Goal: Task Accomplishment & Management: Complete application form

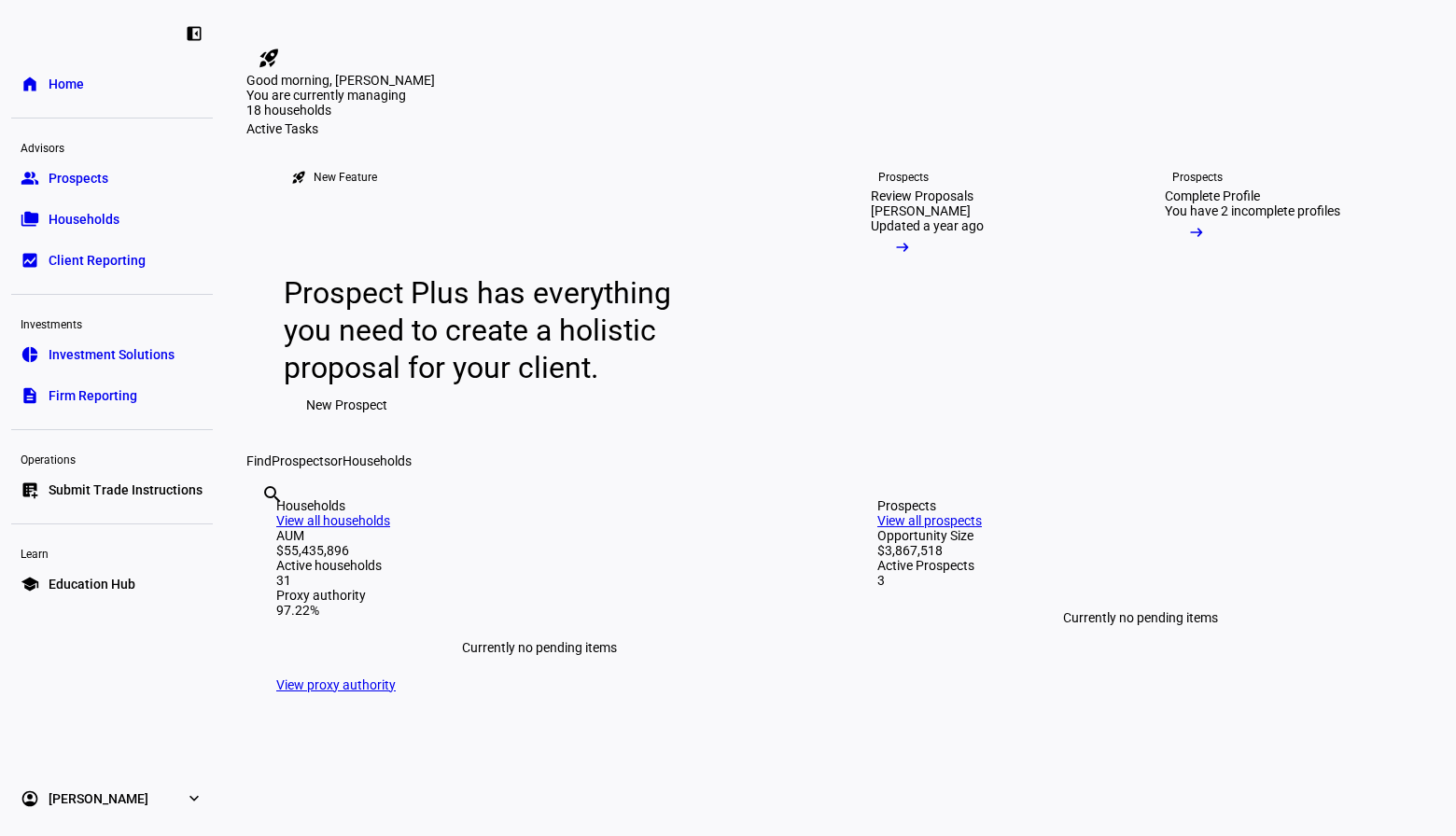
click at [82, 213] on span "Households" at bounding box center [84, 219] width 71 height 19
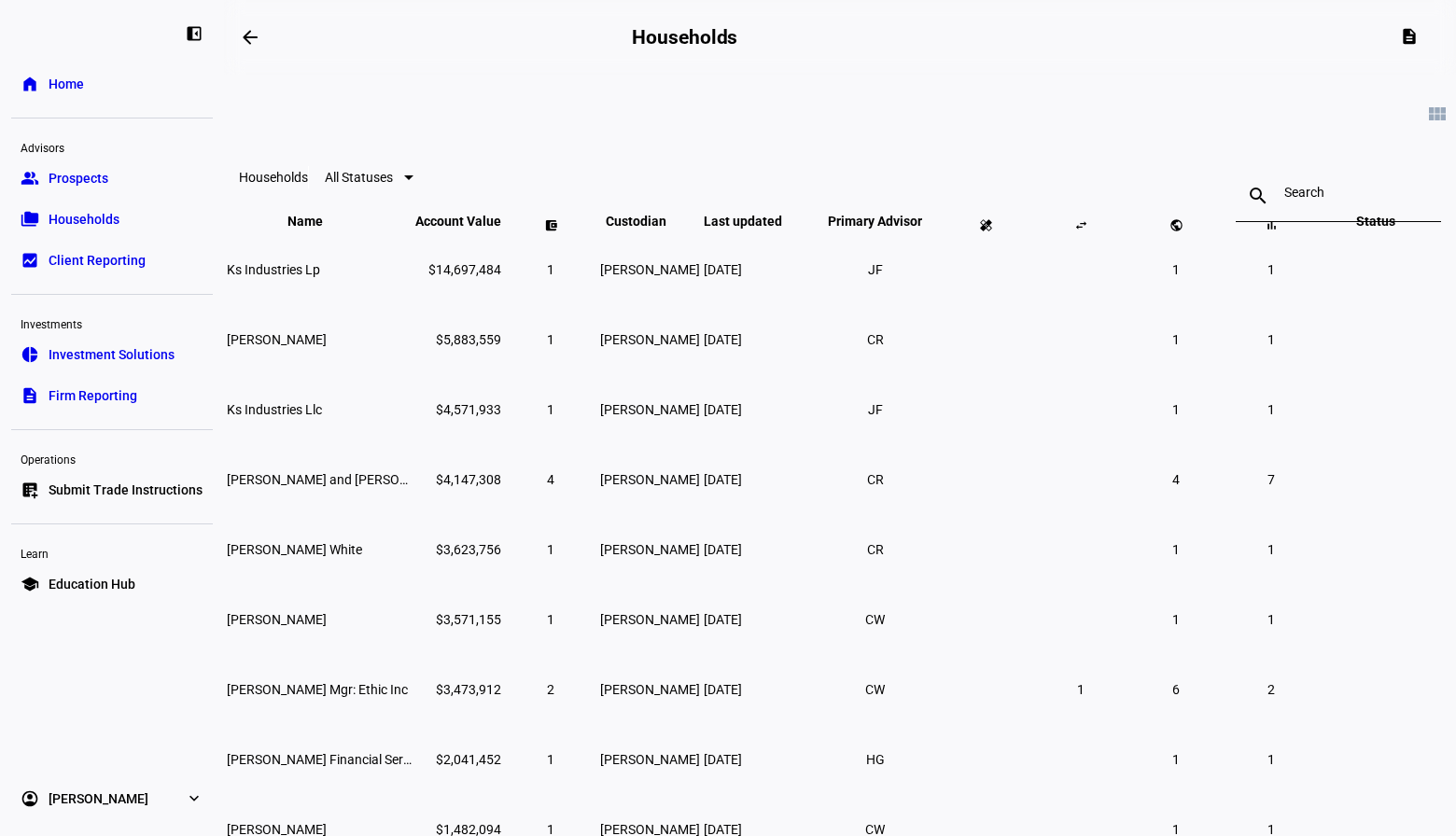
click at [1250, 169] on div "search close" at bounding box center [1339, 177] width 205 height 60
click at [1285, 186] on div at bounding box center [1339, 196] width 108 height 52
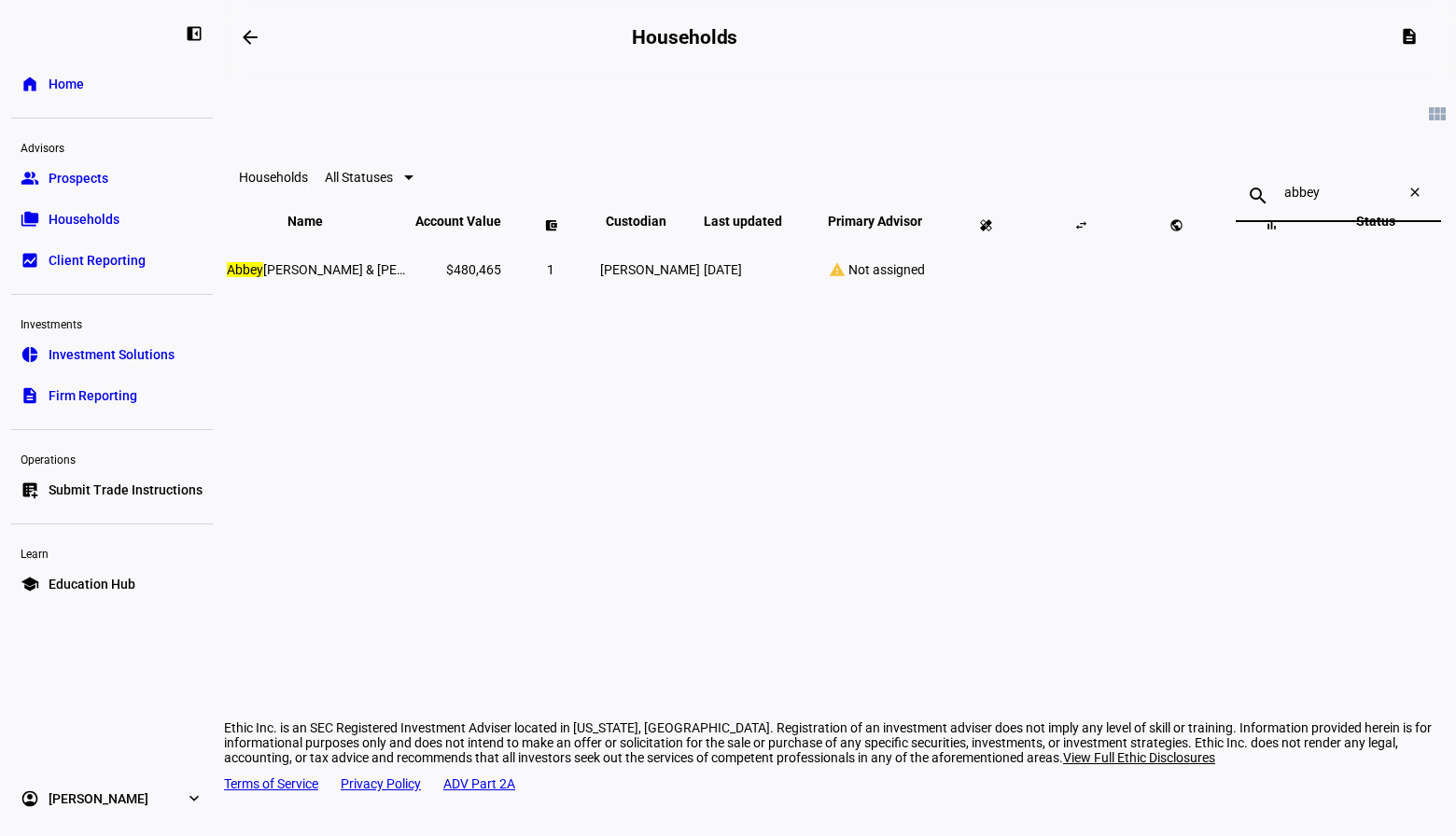
type input "abbey"
click at [375, 277] on span "Abbey Beardslee Danczak & Michael Danczak" at bounding box center [352, 270] width 250 height 15
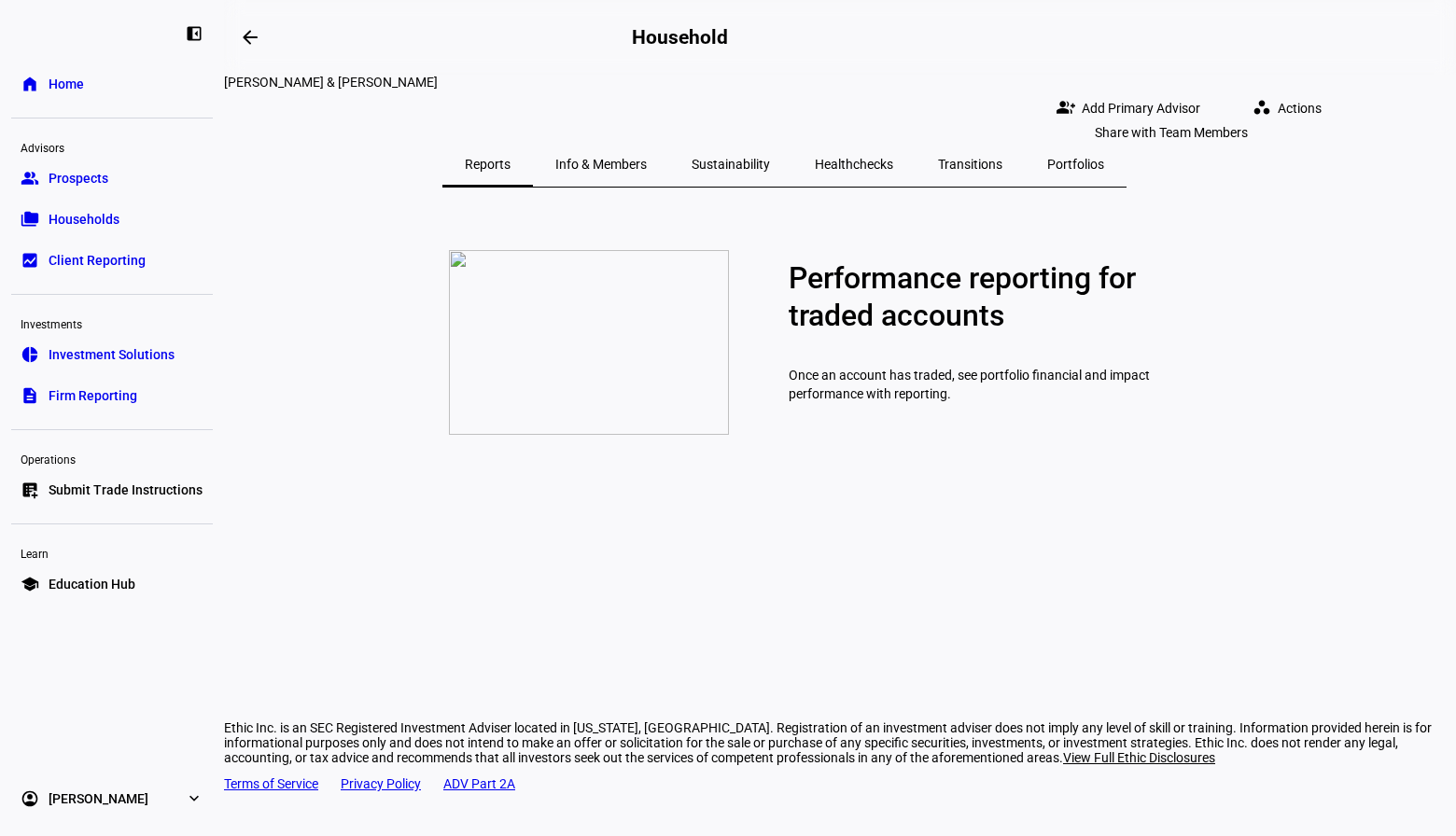
click at [1124, 93] on span "Add Primary Advisor" at bounding box center [1141, 107] width 119 height 37
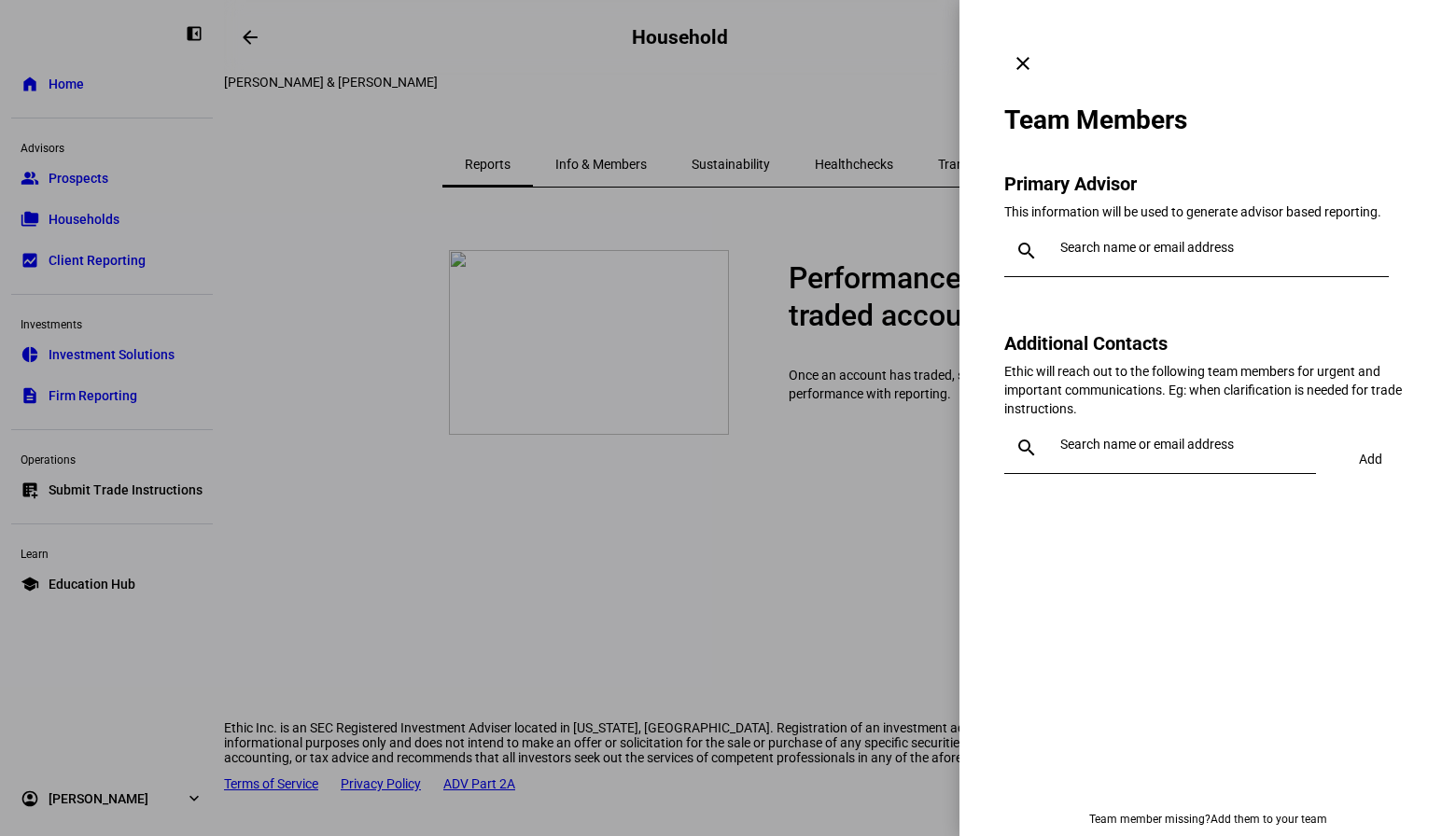
click at [1141, 226] on div at bounding box center [1214, 251] width 321 height 52
type input "cam"
click at [1167, 267] on div "[PERSON_NAME]" at bounding box center [1176, 264] width 207 height 19
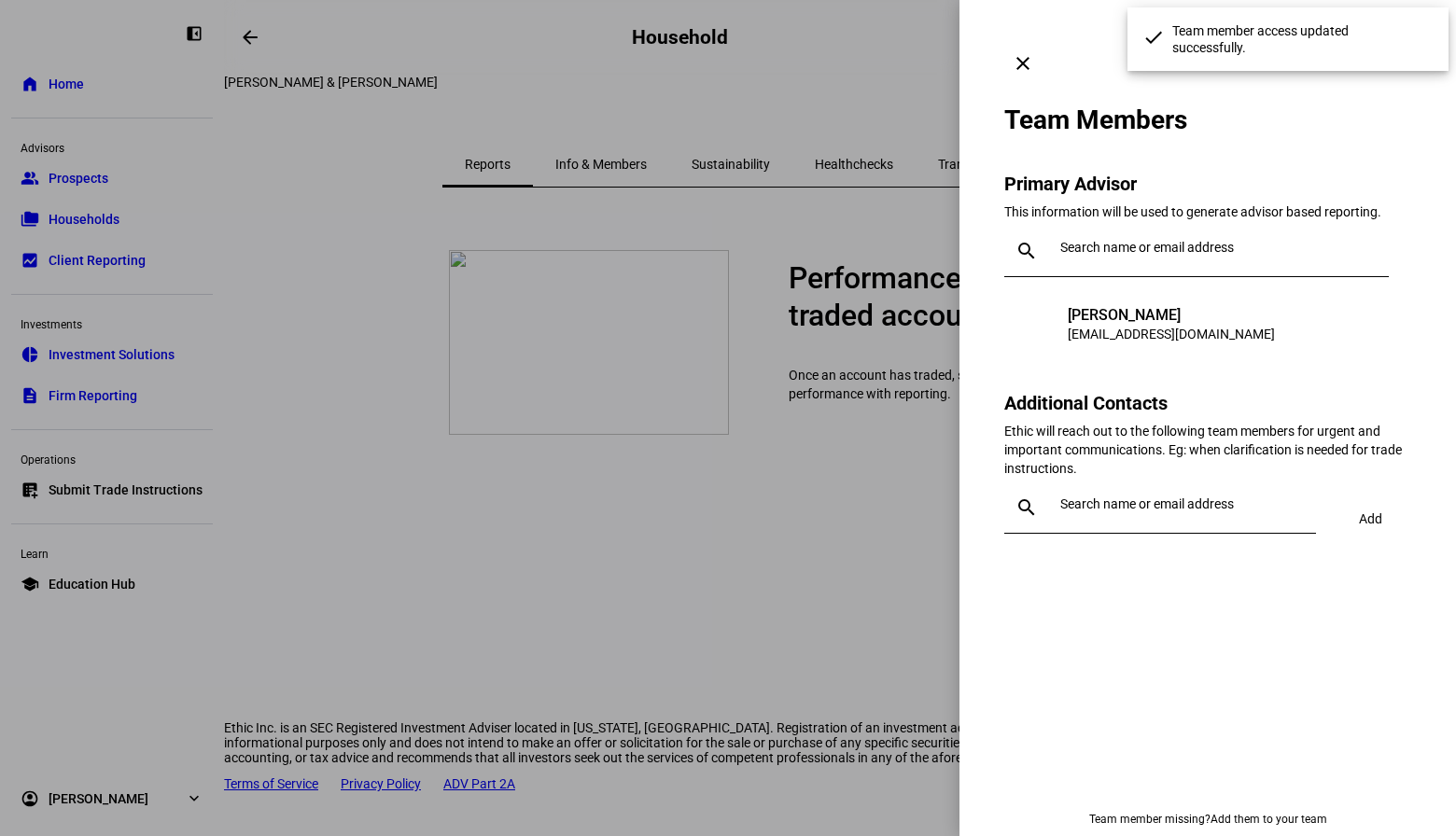
click at [1190, 422] on div "Ethic will reach out to the following team members for urgent and important com…" at bounding box center [1208, 449] width 407 height 56
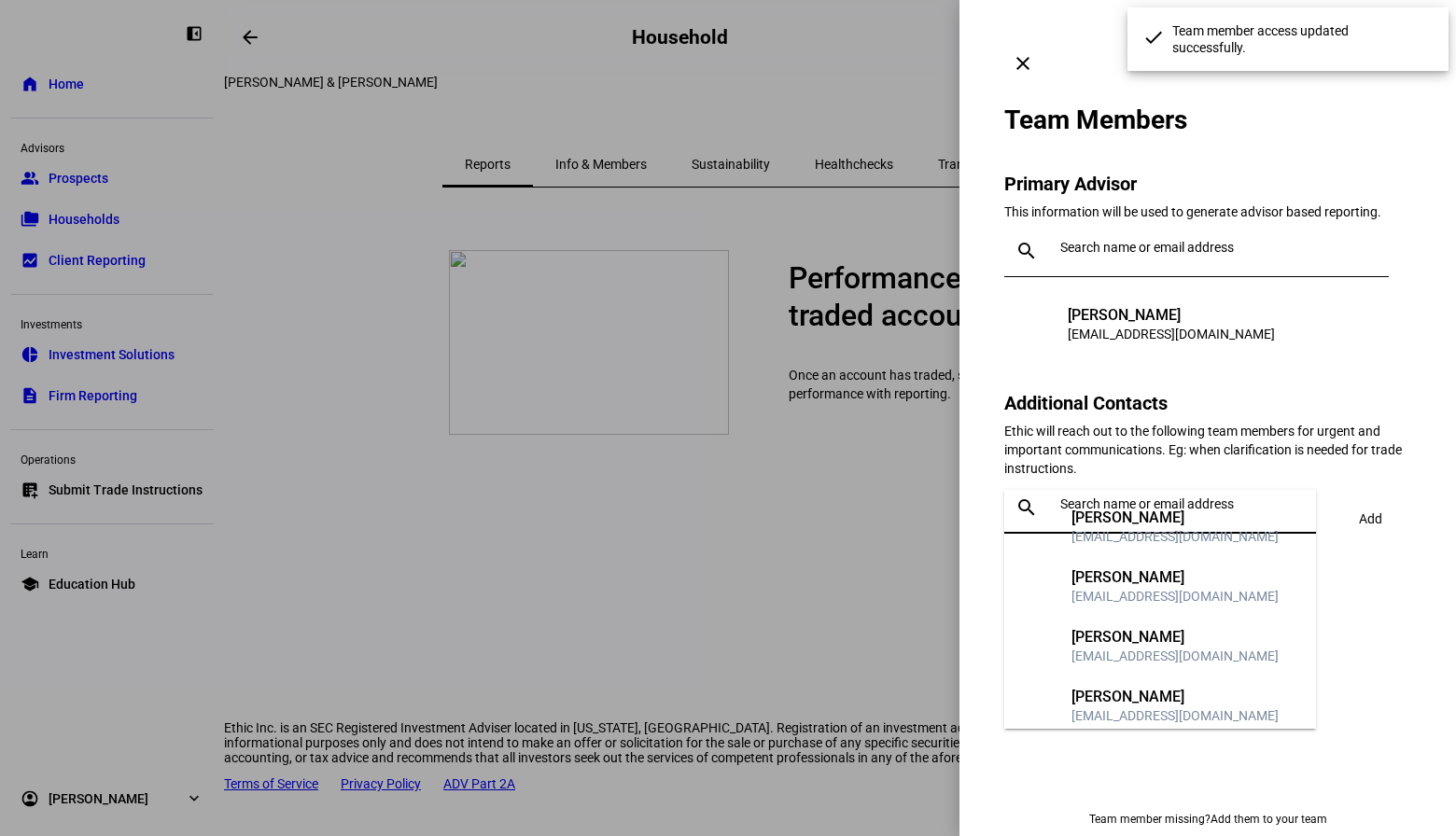
click at [1175, 497] on input "text" at bounding box center [1184, 504] width 248 height 15
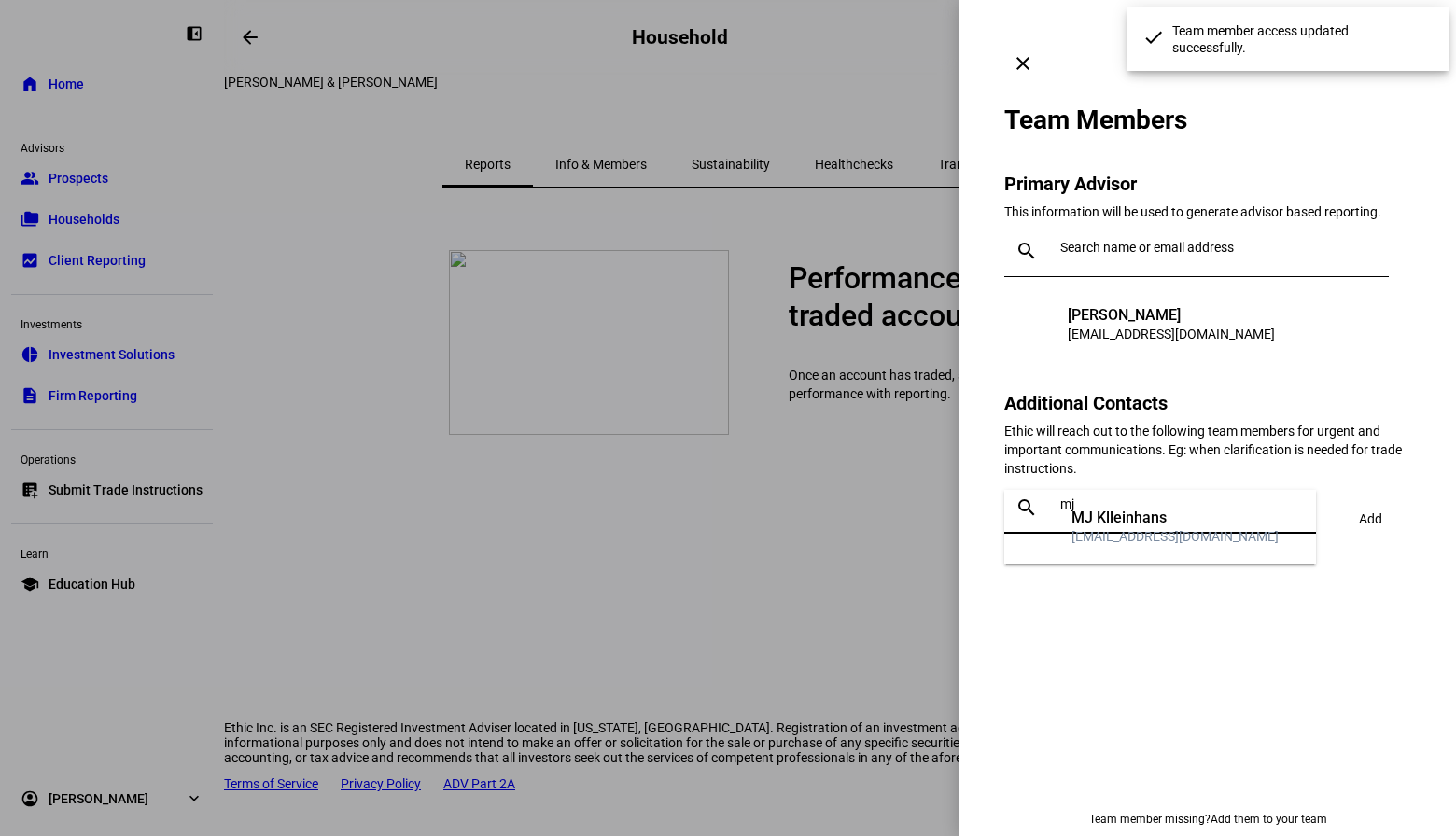
type input "mj"
click at [1213, 555] on mat-option "MK MJ Klleinhans mjkleinhans@angeleswealth.com" at bounding box center [1160, 527] width 312 height 60
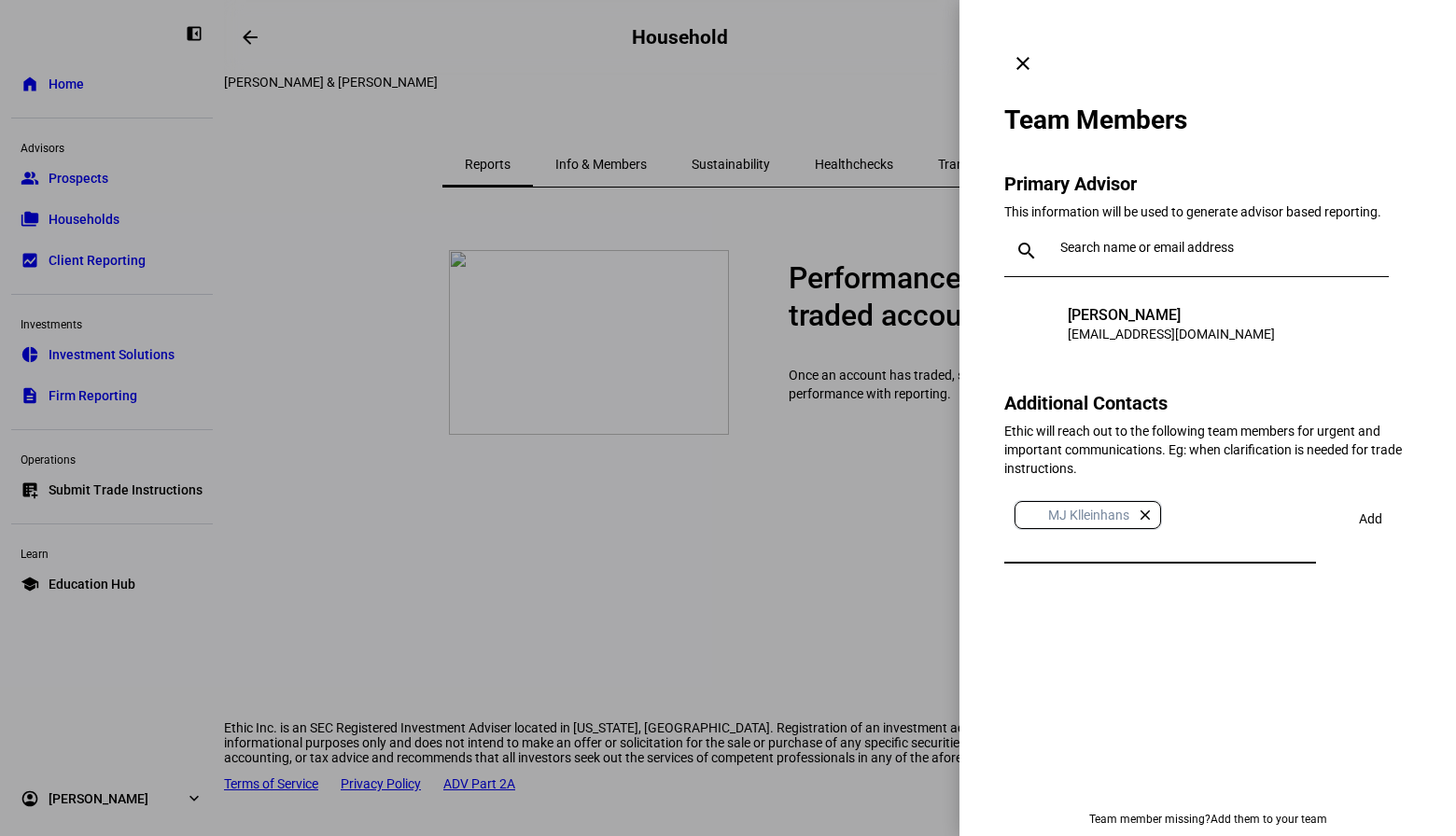
click at [1395, 497] on span at bounding box center [1371, 519] width 65 height 45
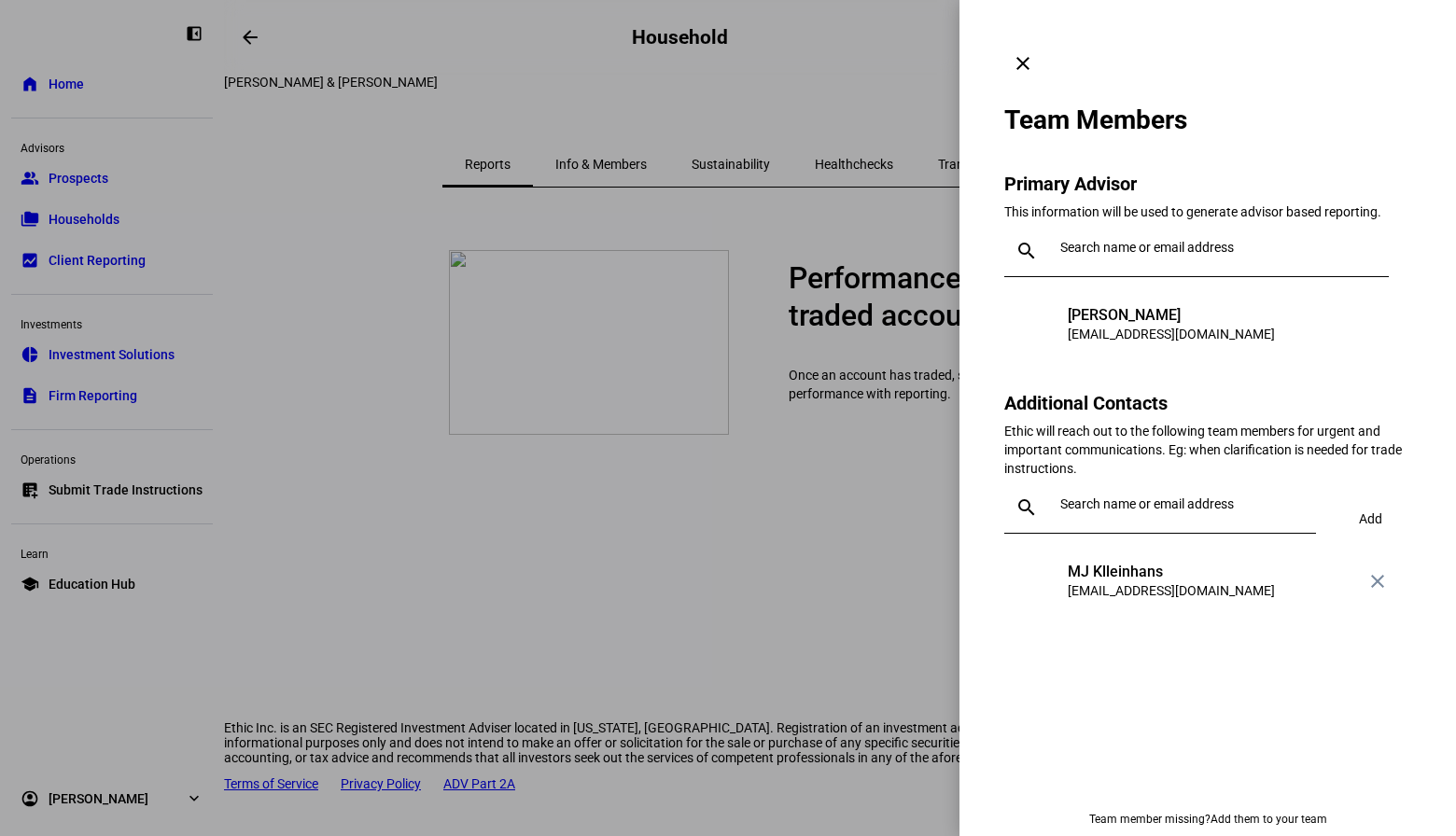
click at [1034, 52] on mat-icon "clear" at bounding box center [1024, 64] width 23 height 23
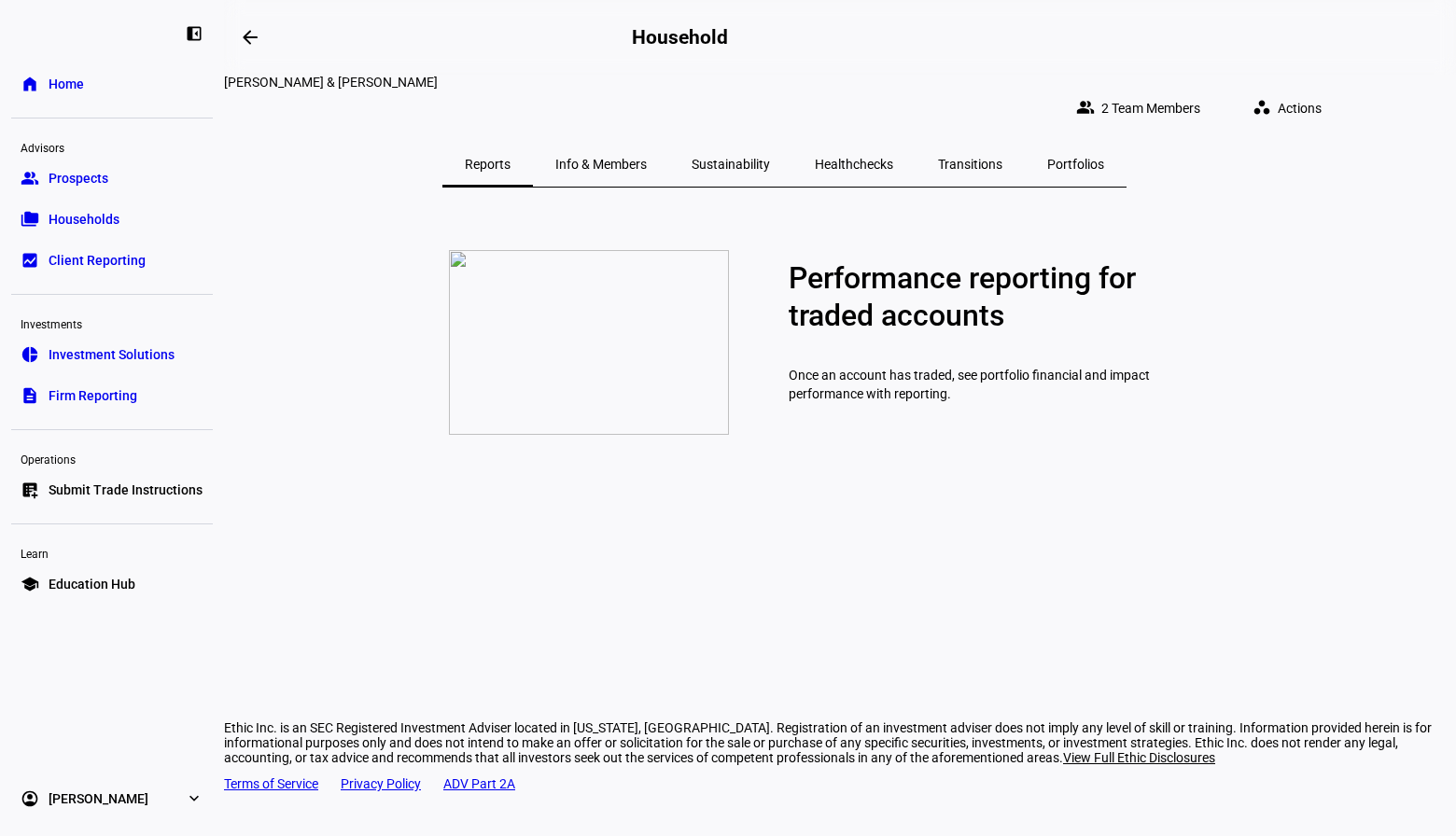
click at [1003, 158] on span "Transitions" at bounding box center [970, 164] width 65 height 13
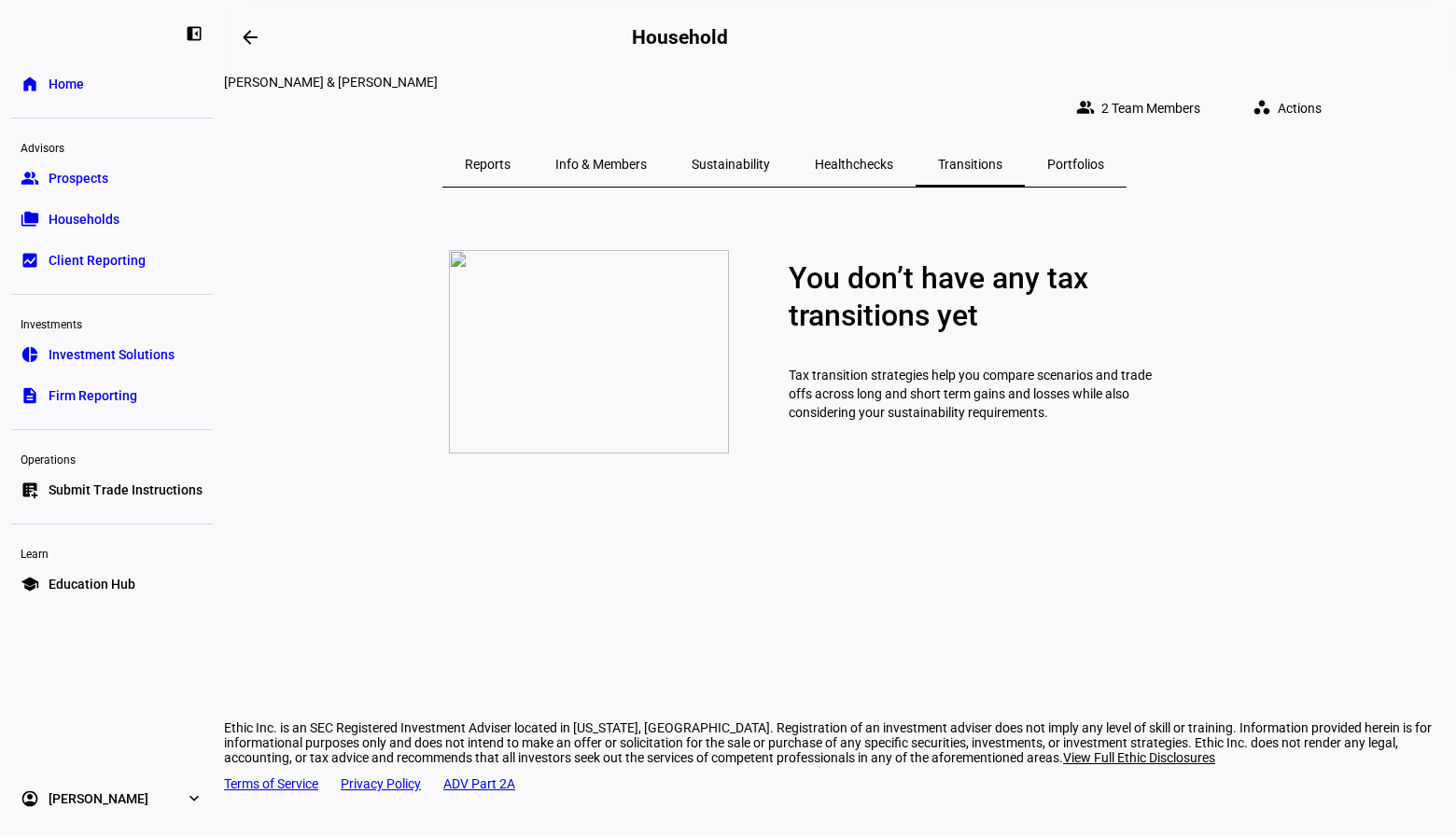
click at [48, 98] on link "home Home" at bounding box center [112, 84] width 201 height 37
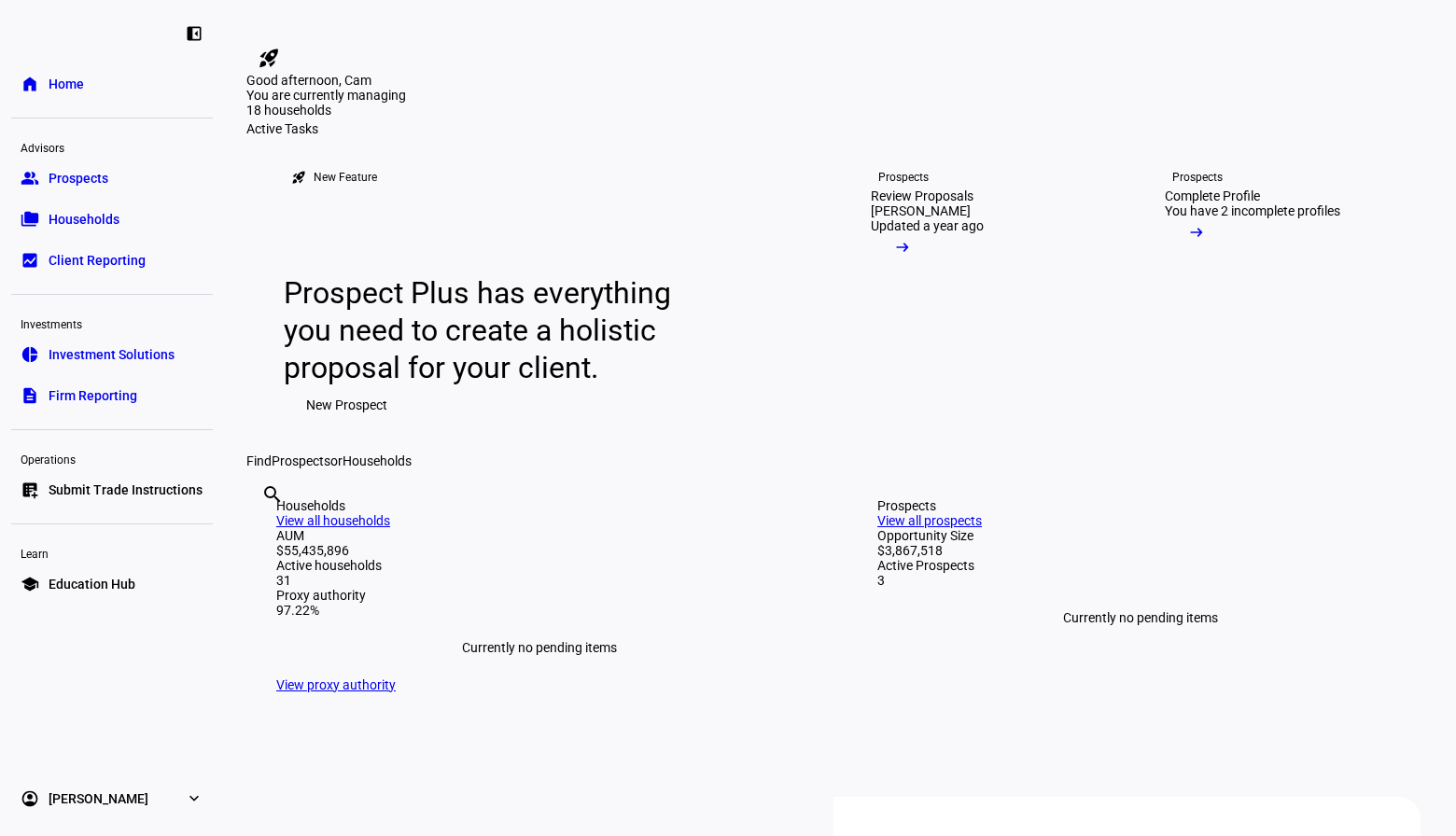
click at [51, 482] on span "Submit Trade Instructions" at bounding box center [125, 490] width 154 height 19
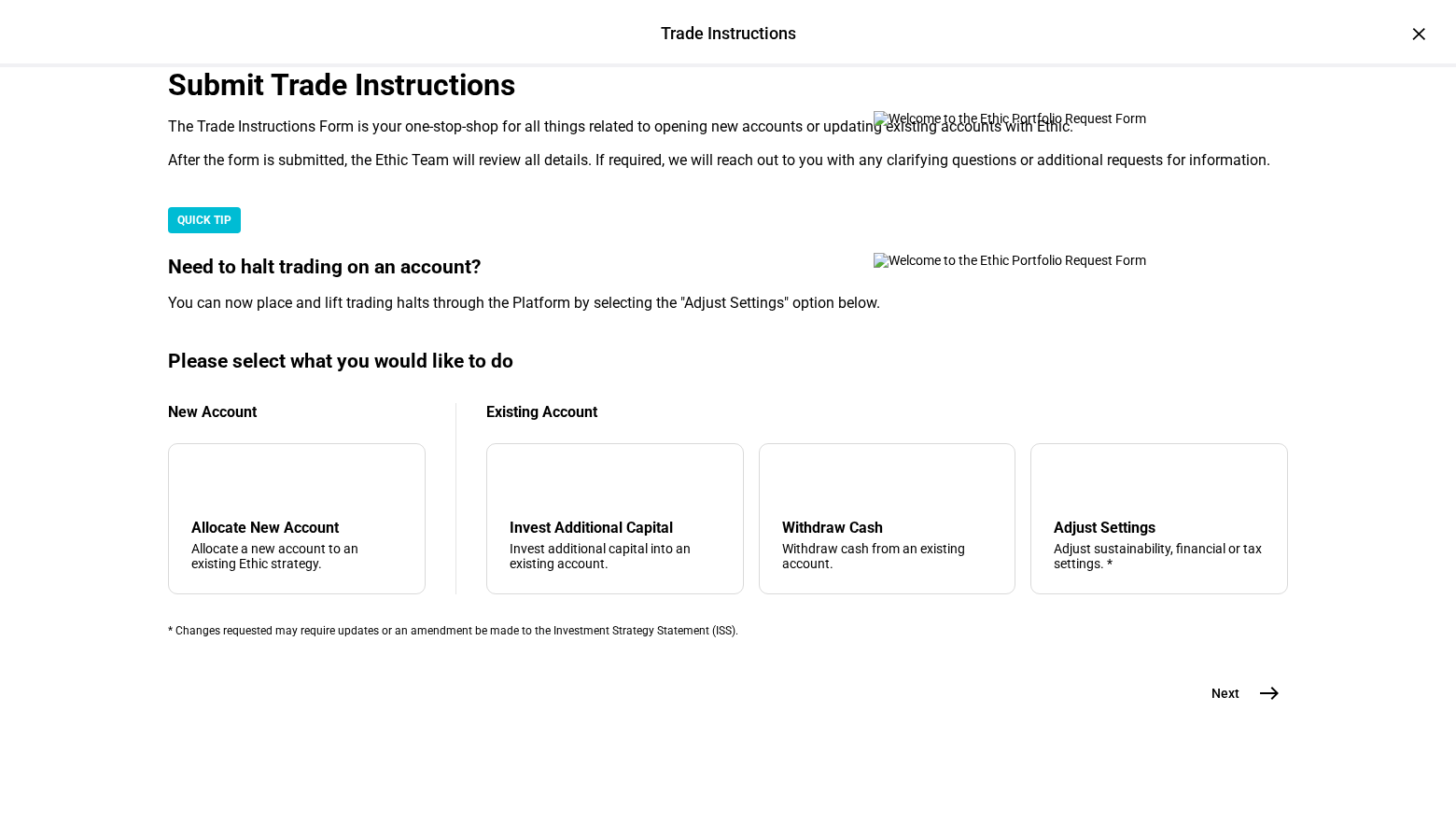
scroll to position [465, 0]
click at [330, 519] on div "Allocate New Account" at bounding box center [297, 527] width 211 height 18
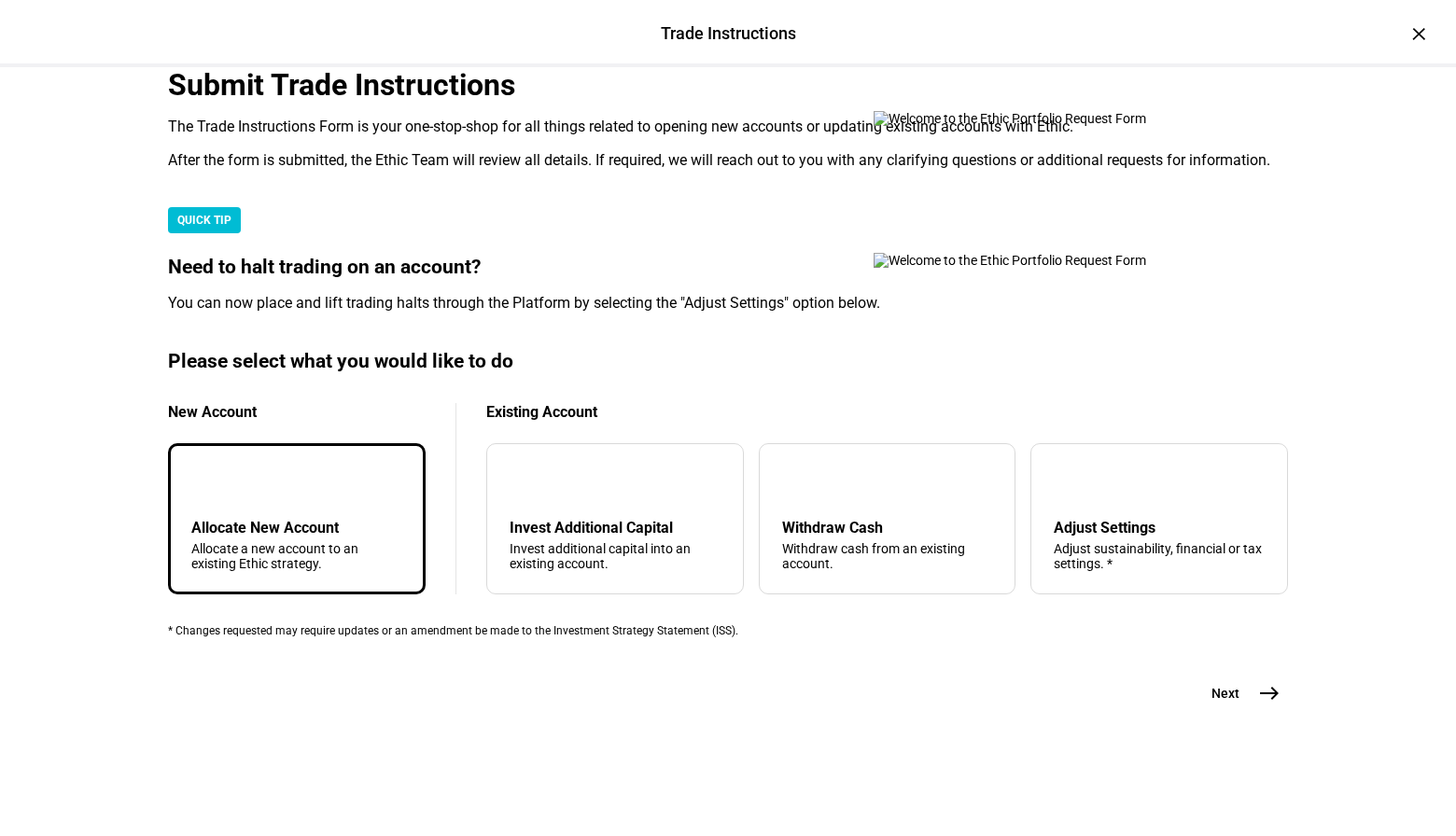
click at [1267, 705] on mat-icon "east" at bounding box center [1270, 694] width 23 height 23
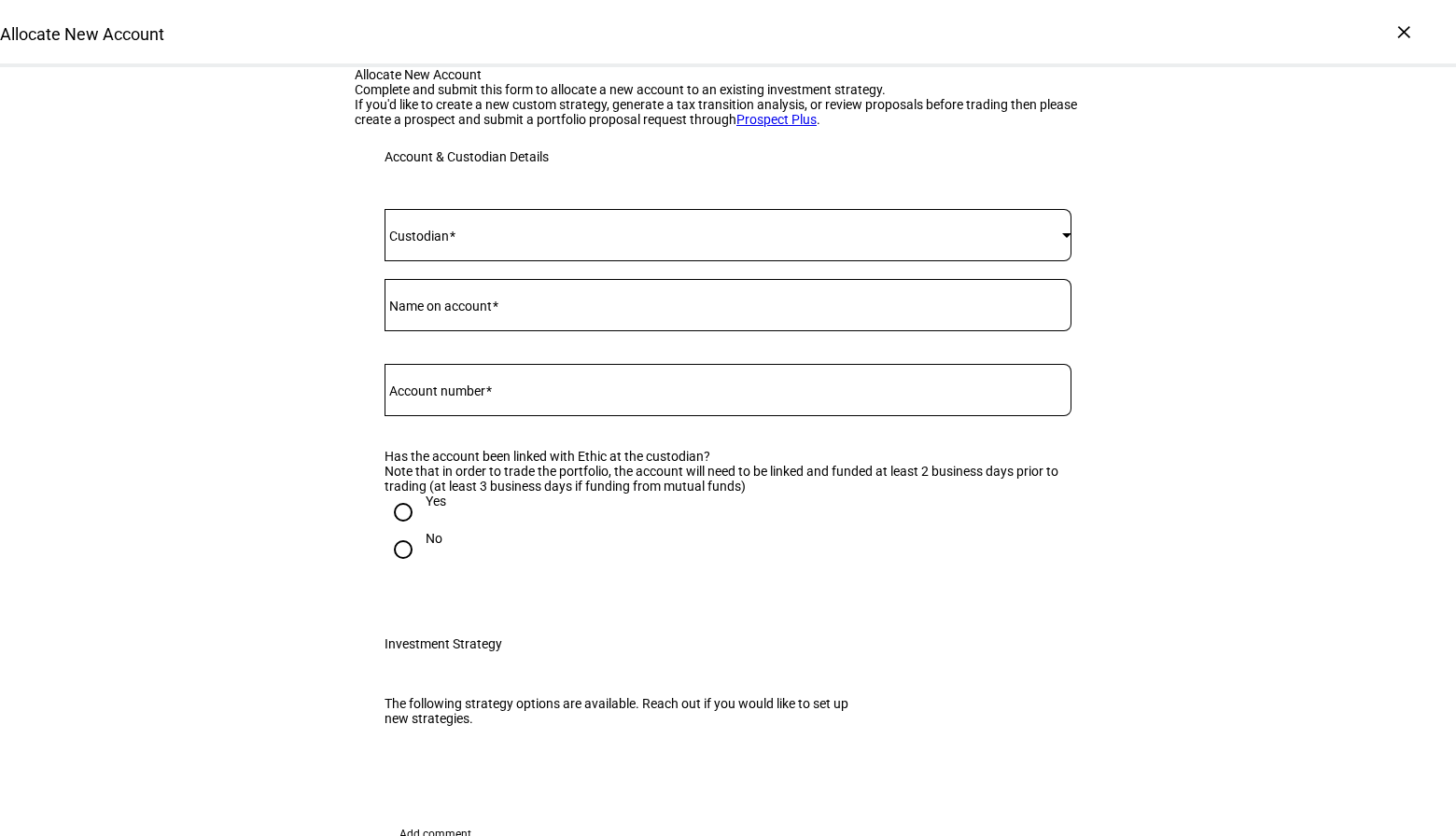
click at [472, 261] on div at bounding box center [728, 235] width 687 height 52
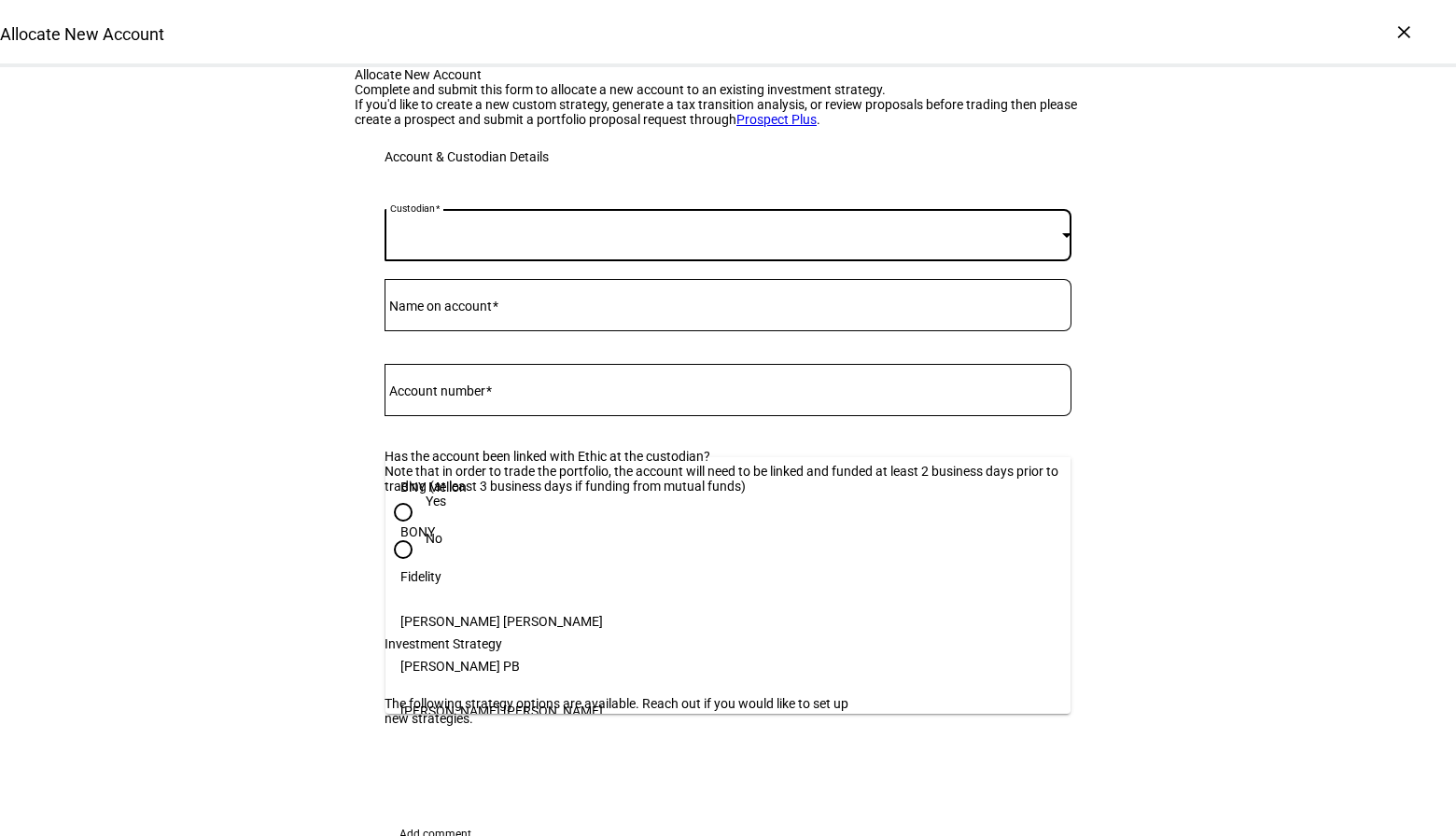
scroll to position [191, 0]
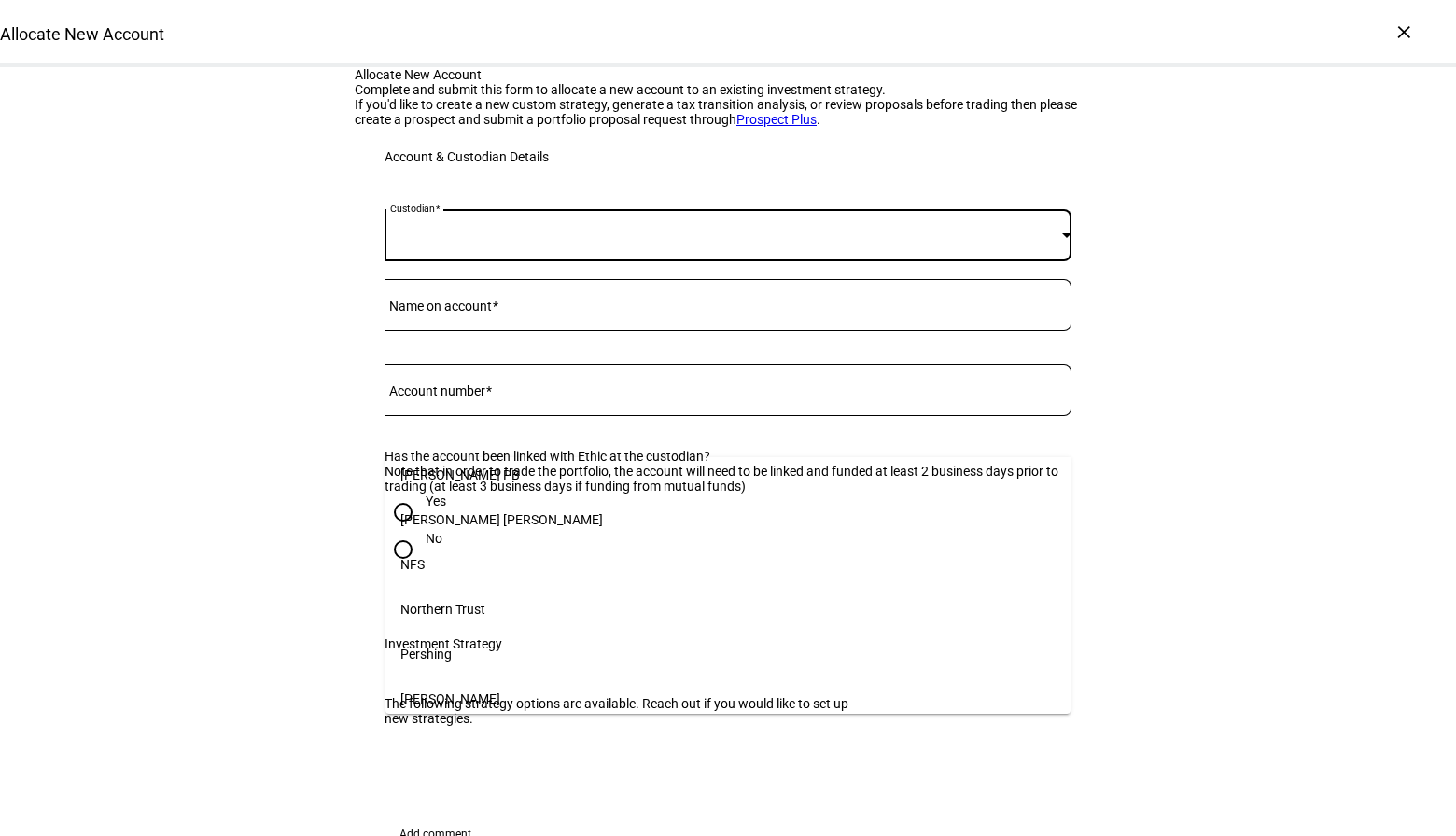
click at [467, 433] on div at bounding box center [728, 418] width 1456 height 836
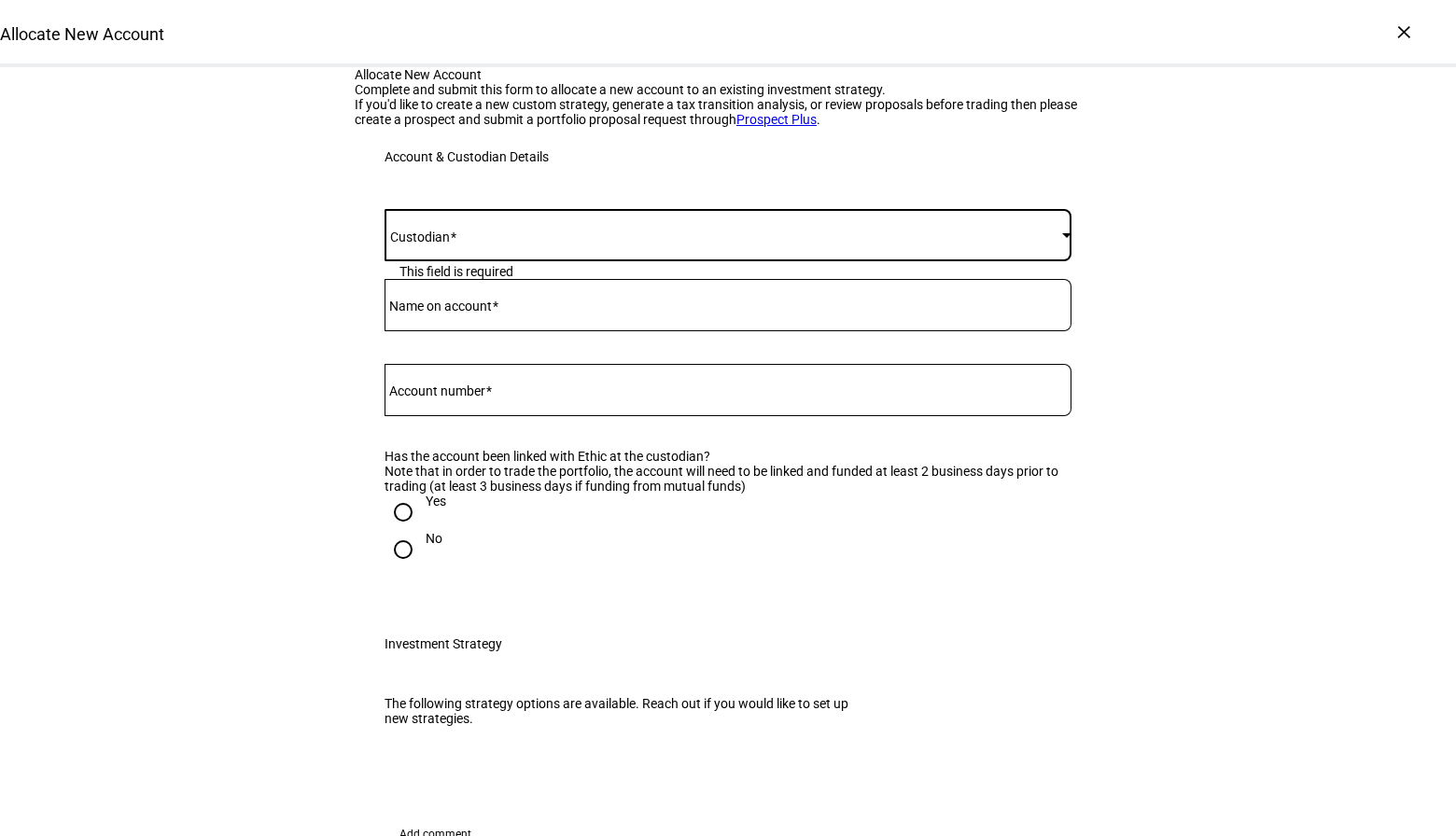
click at [467, 242] on span at bounding box center [723, 236] width 678 height 15
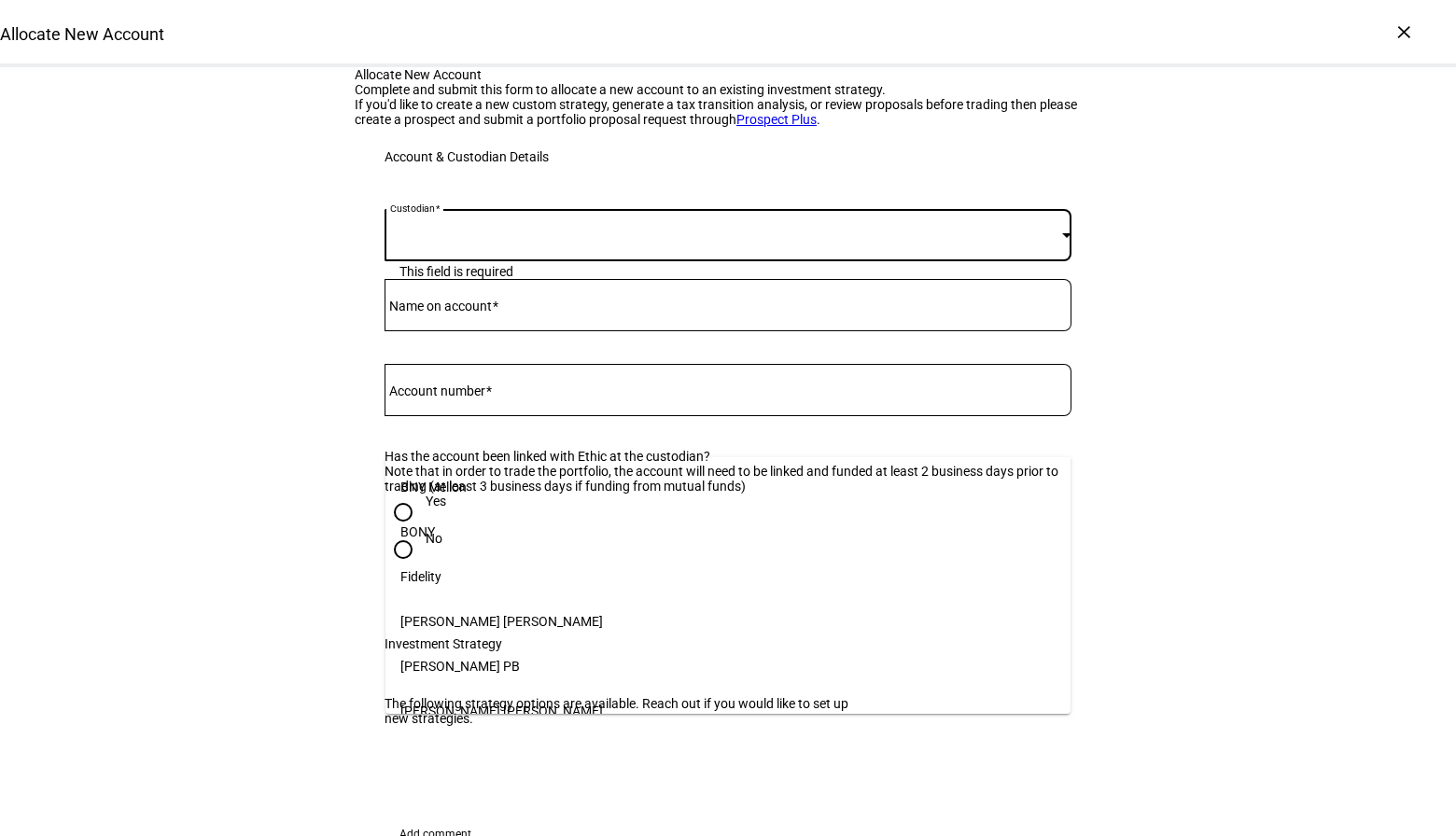
scroll to position [237, 0]
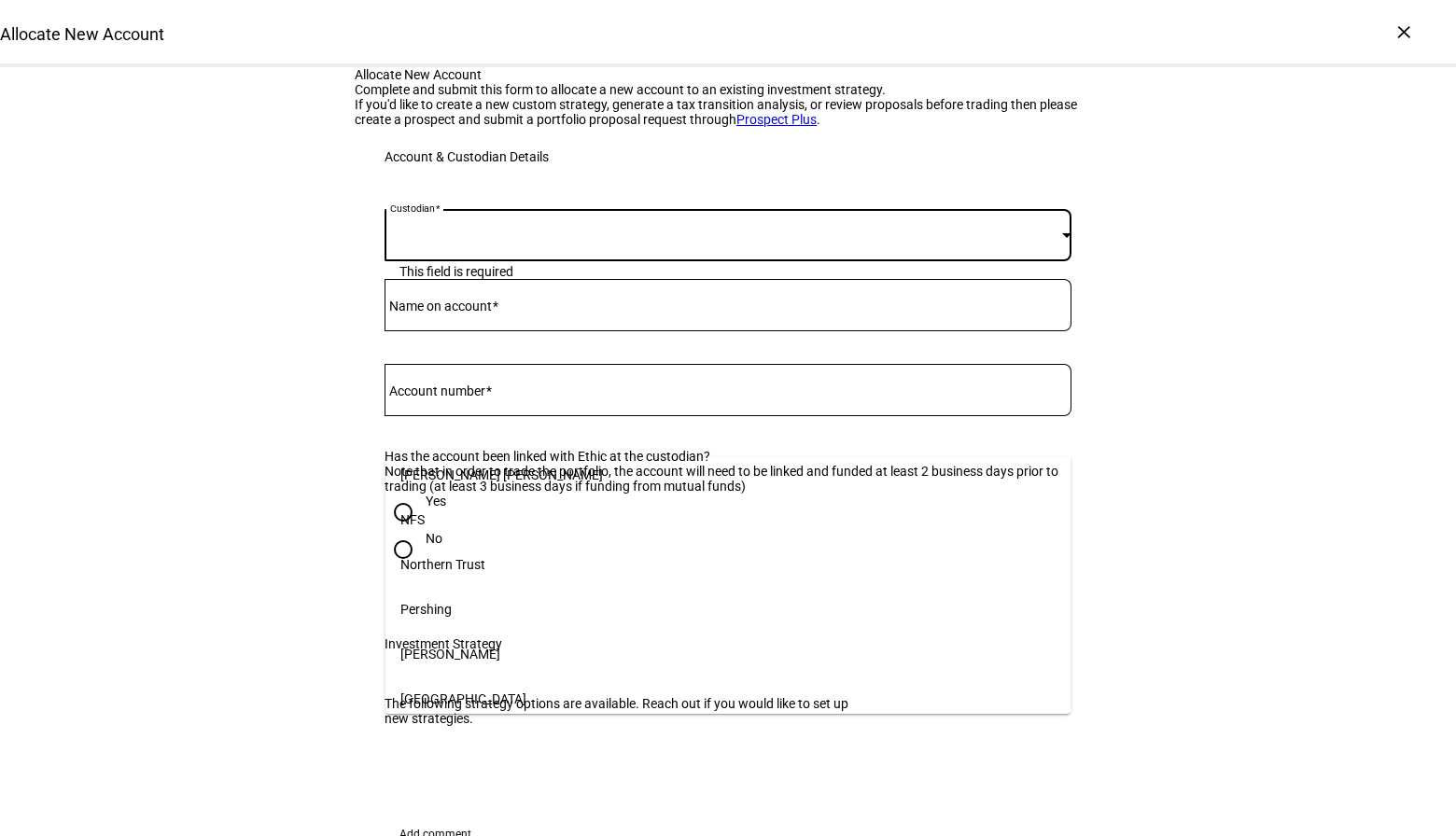
click at [477, 428] on div at bounding box center [728, 418] width 1456 height 836
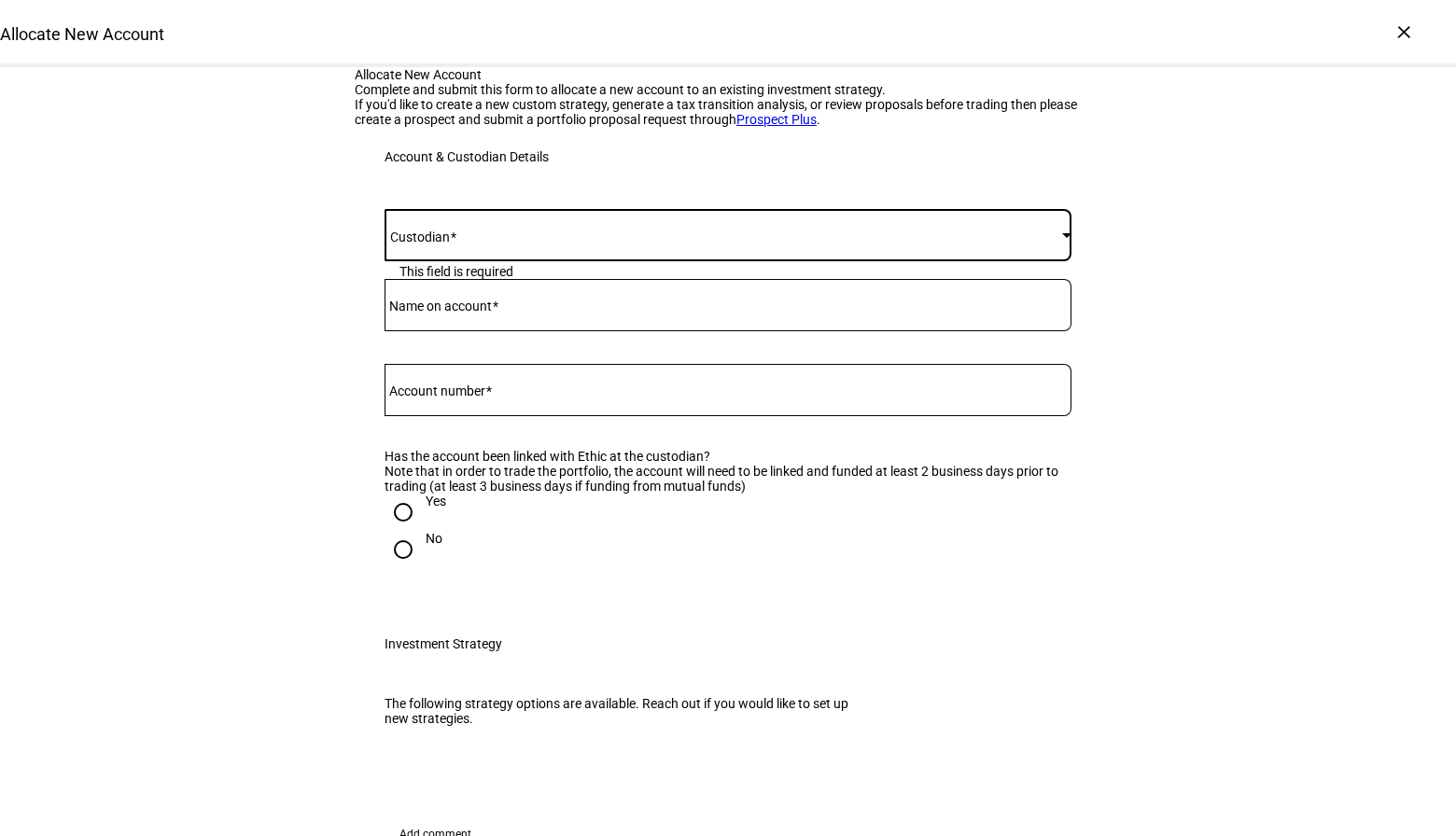
click at [477, 242] on span at bounding box center [723, 236] width 678 height 15
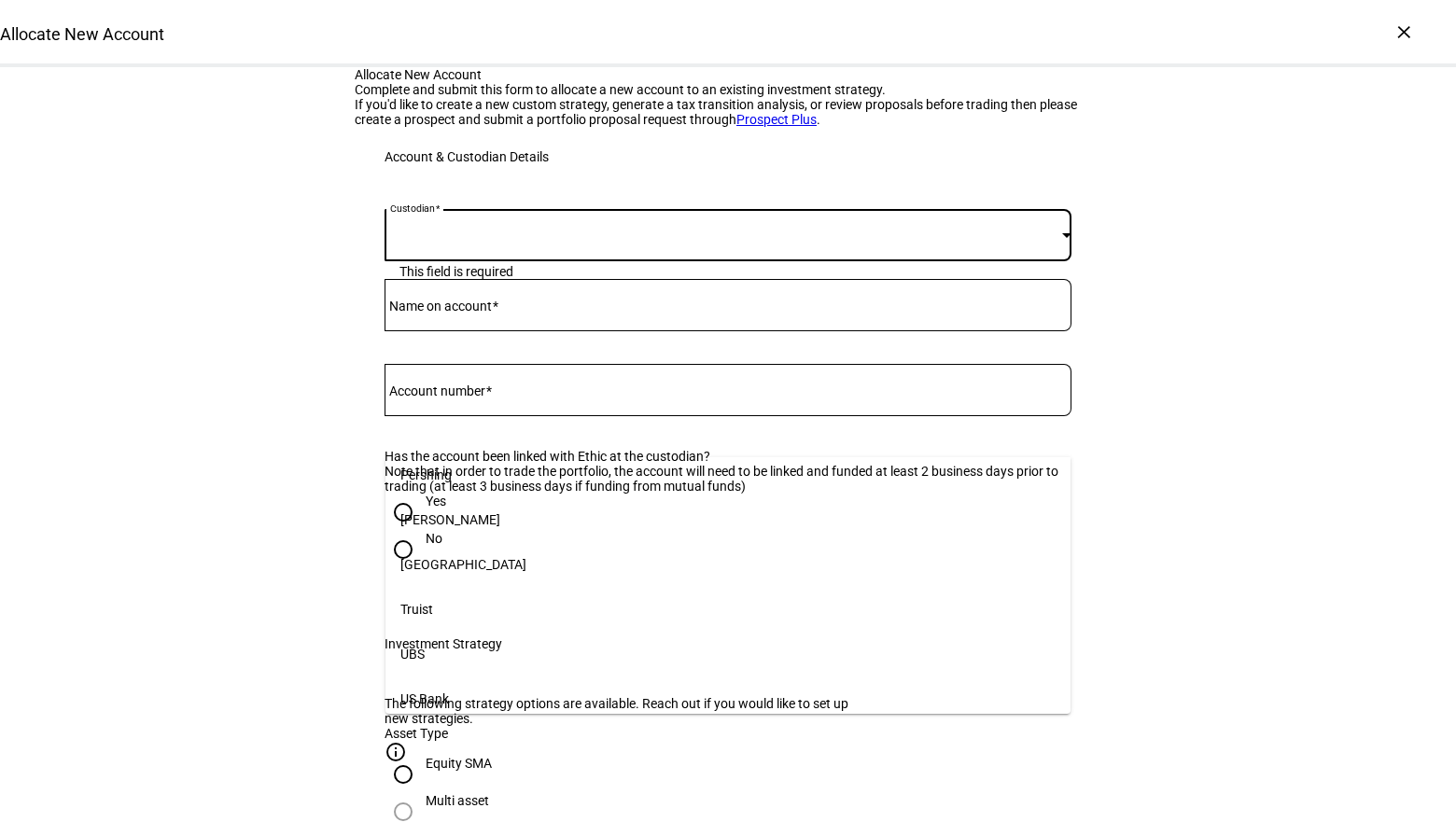
click at [492, 514] on mat-option "[PERSON_NAME]" at bounding box center [728, 520] width 685 height 45
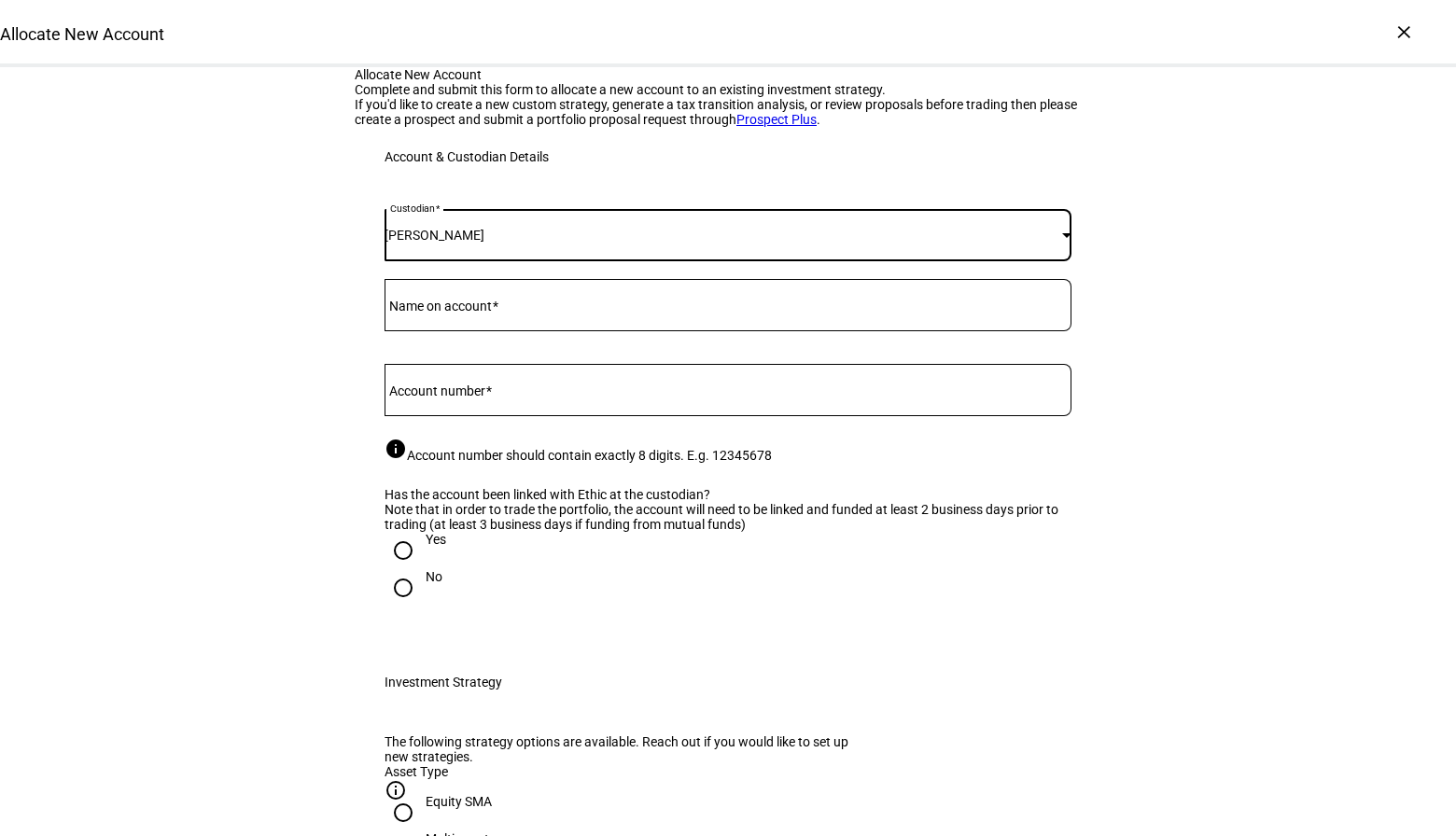
scroll to position [237, 0]
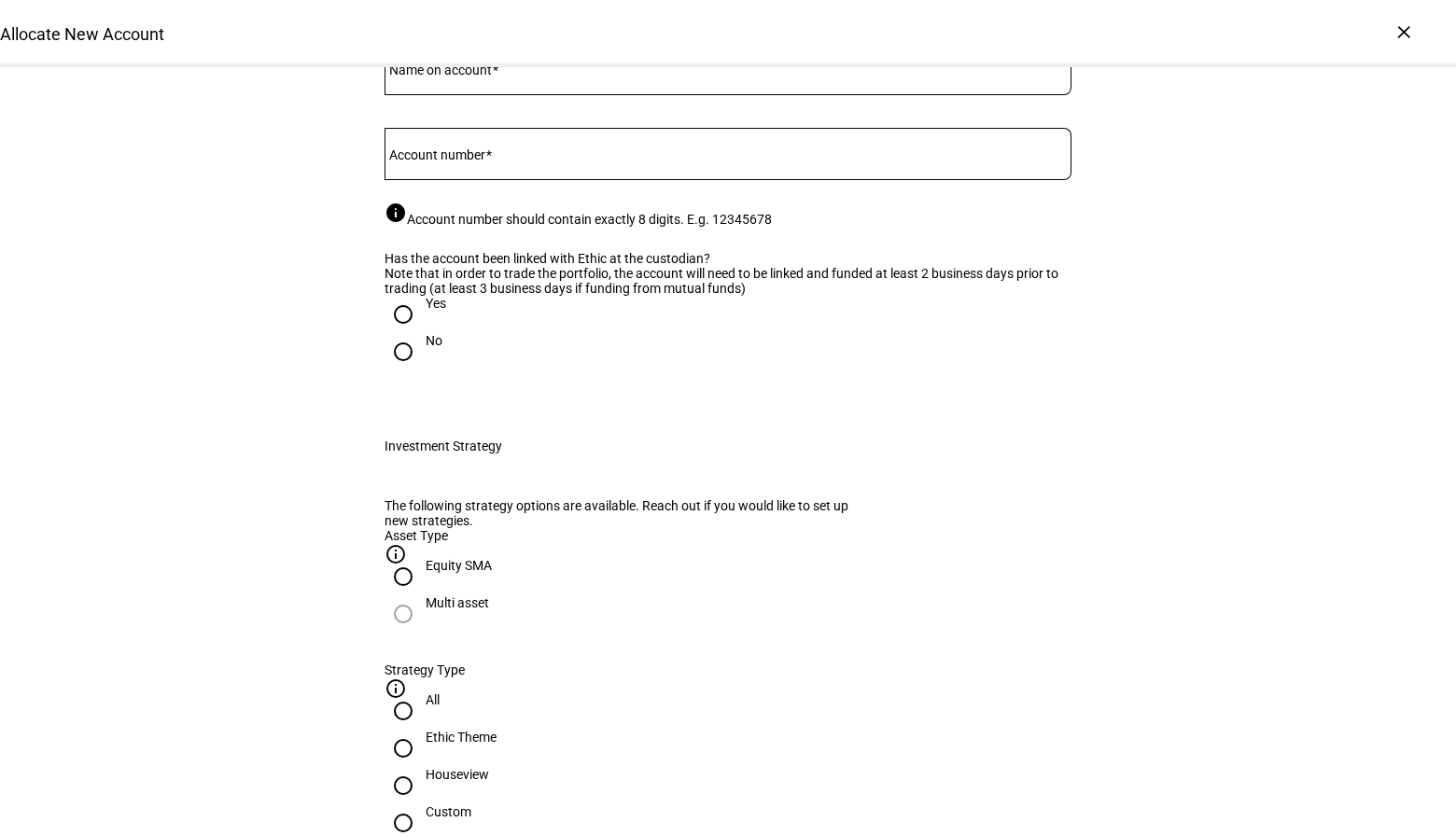
click at [545, 73] on input "Name on account" at bounding box center [728, 66] width 687 height 15
paste input "Abbey & Michael Danczak JT Ten"
type input "Abbey & Michael Danczak JT Ten"
click at [526, 158] on input "Account number" at bounding box center [728, 150] width 687 height 15
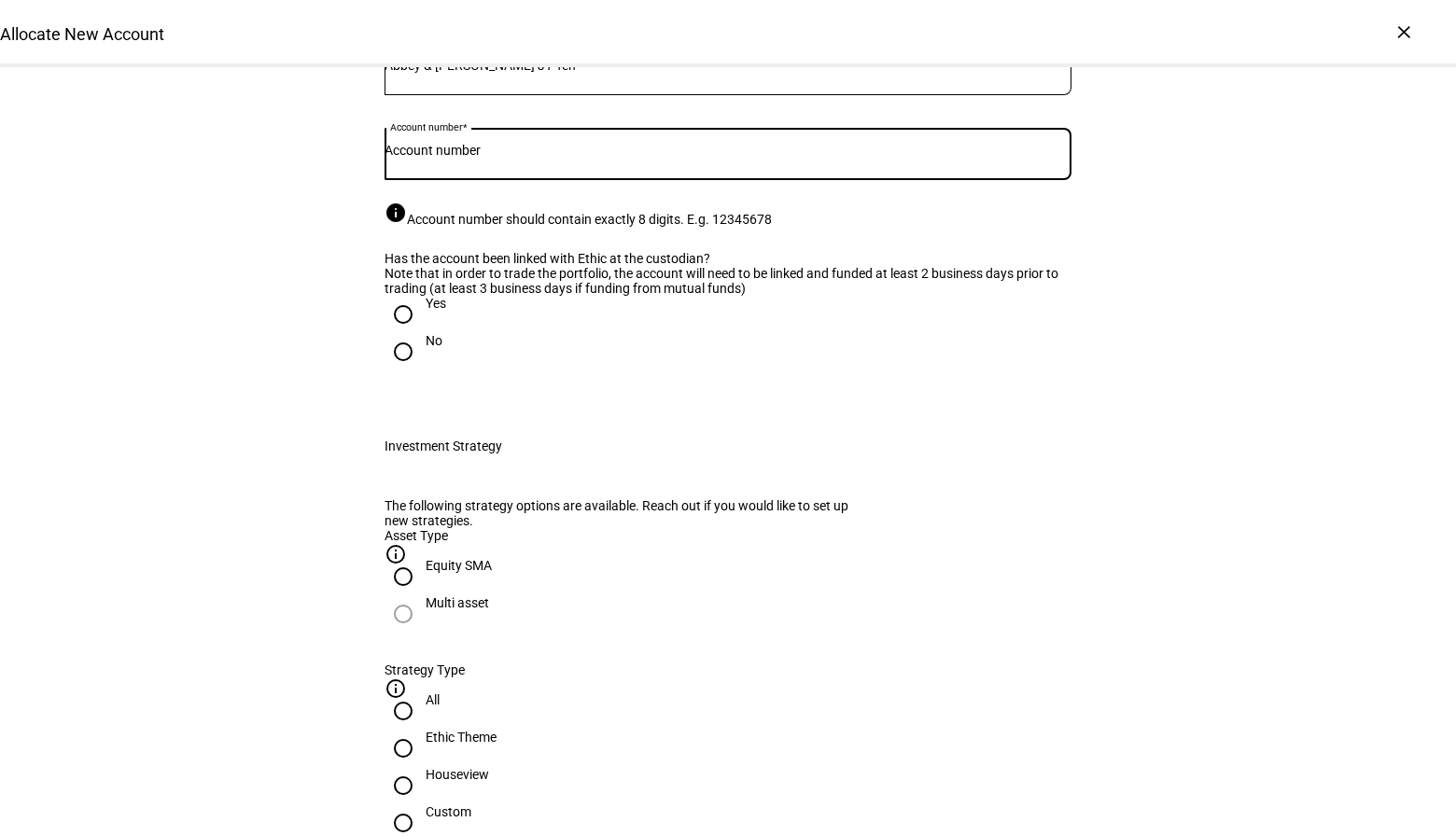
paste input "21219014"
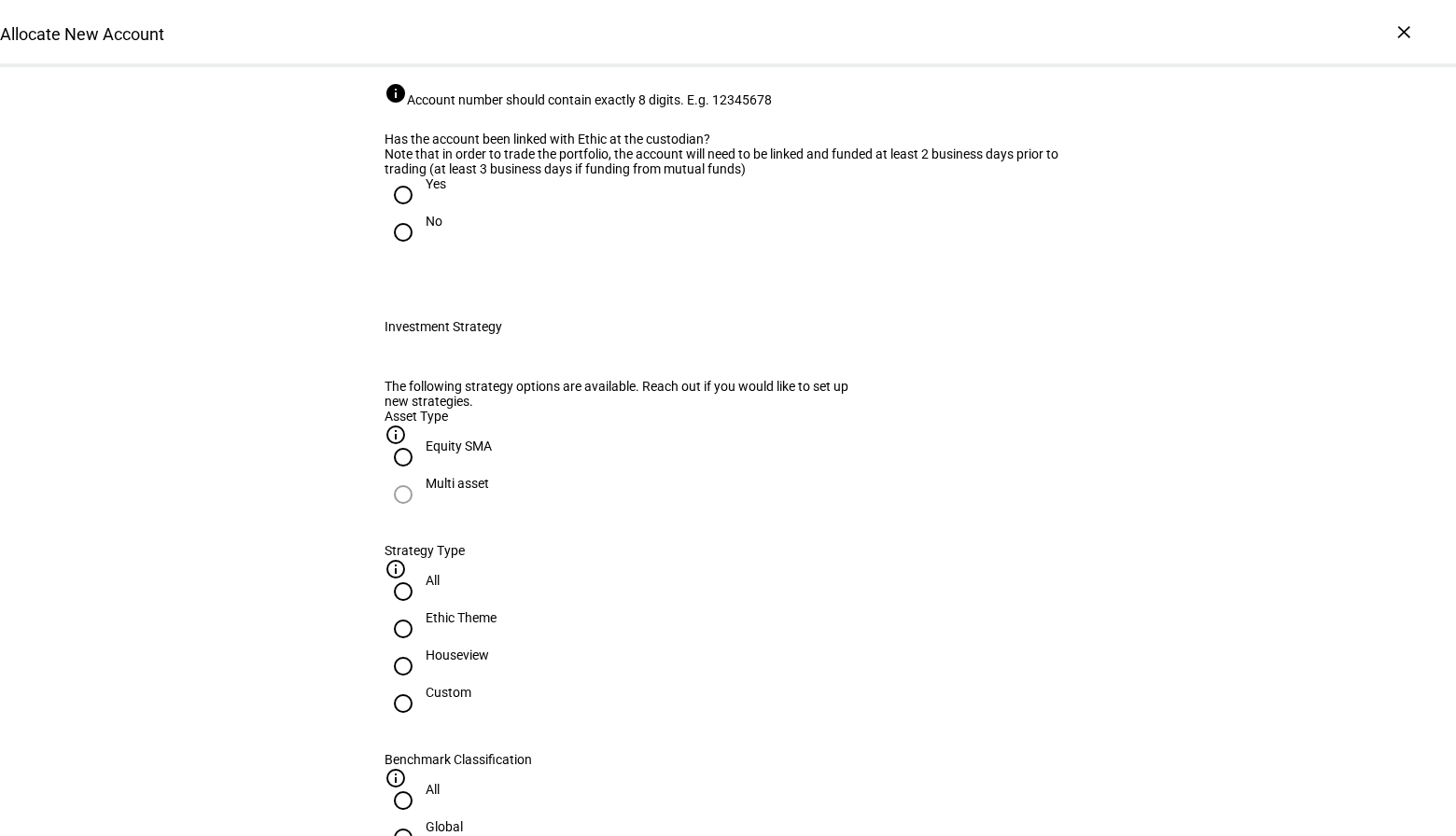
type input "21219014"
click at [405, 214] on input "Yes" at bounding box center [403, 195] width 37 height 37
radio input "true"
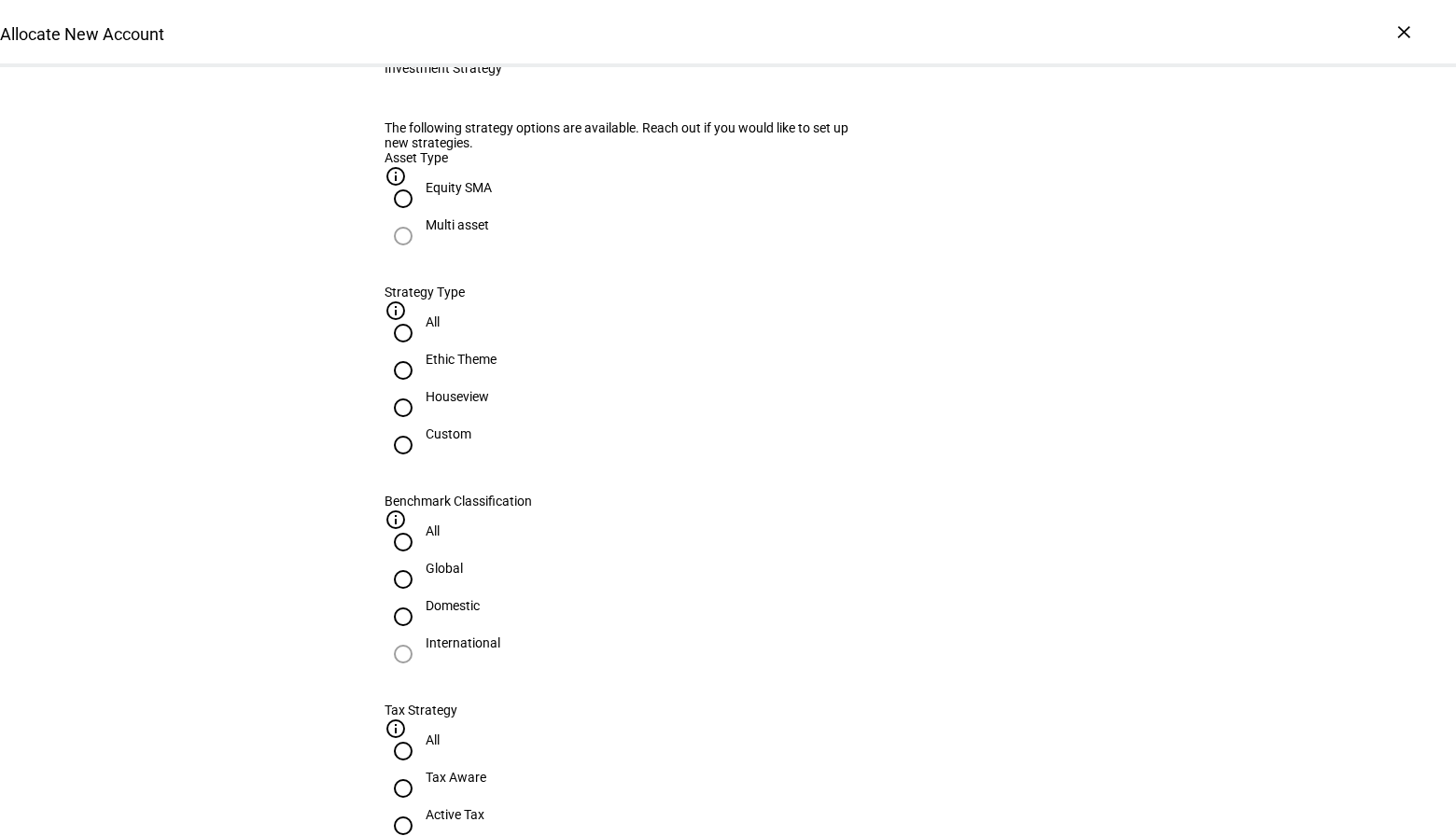
scroll to position [874, 0]
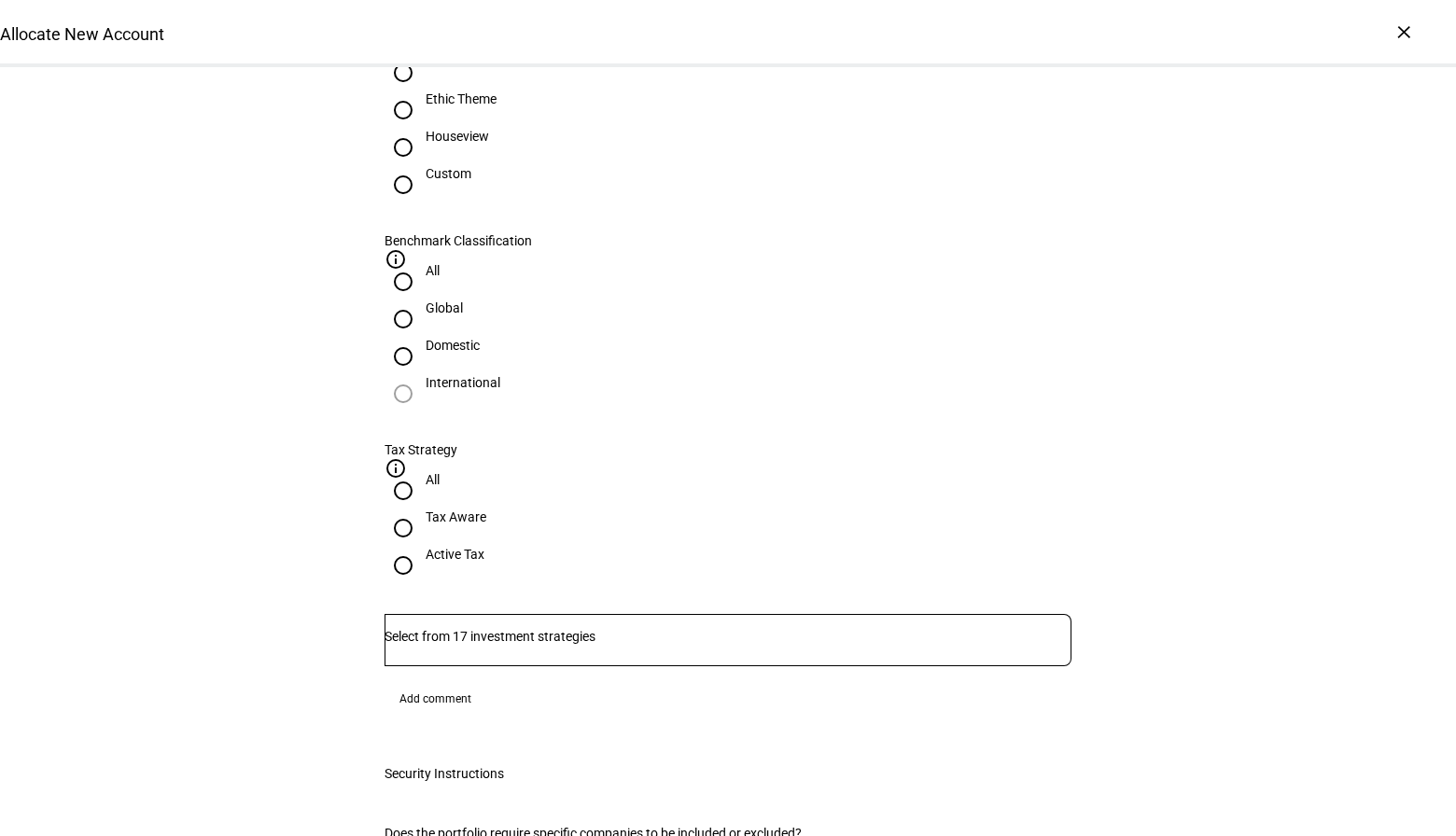
click at [422, 166] on input "Houseview" at bounding box center [403, 147] width 37 height 37
radio input "true"
click at [422, 338] on input "Domestic" at bounding box center [403, 356] width 37 height 37
radio input "true"
click at [422, 547] on input "Active Tax" at bounding box center [403, 565] width 37 height 37
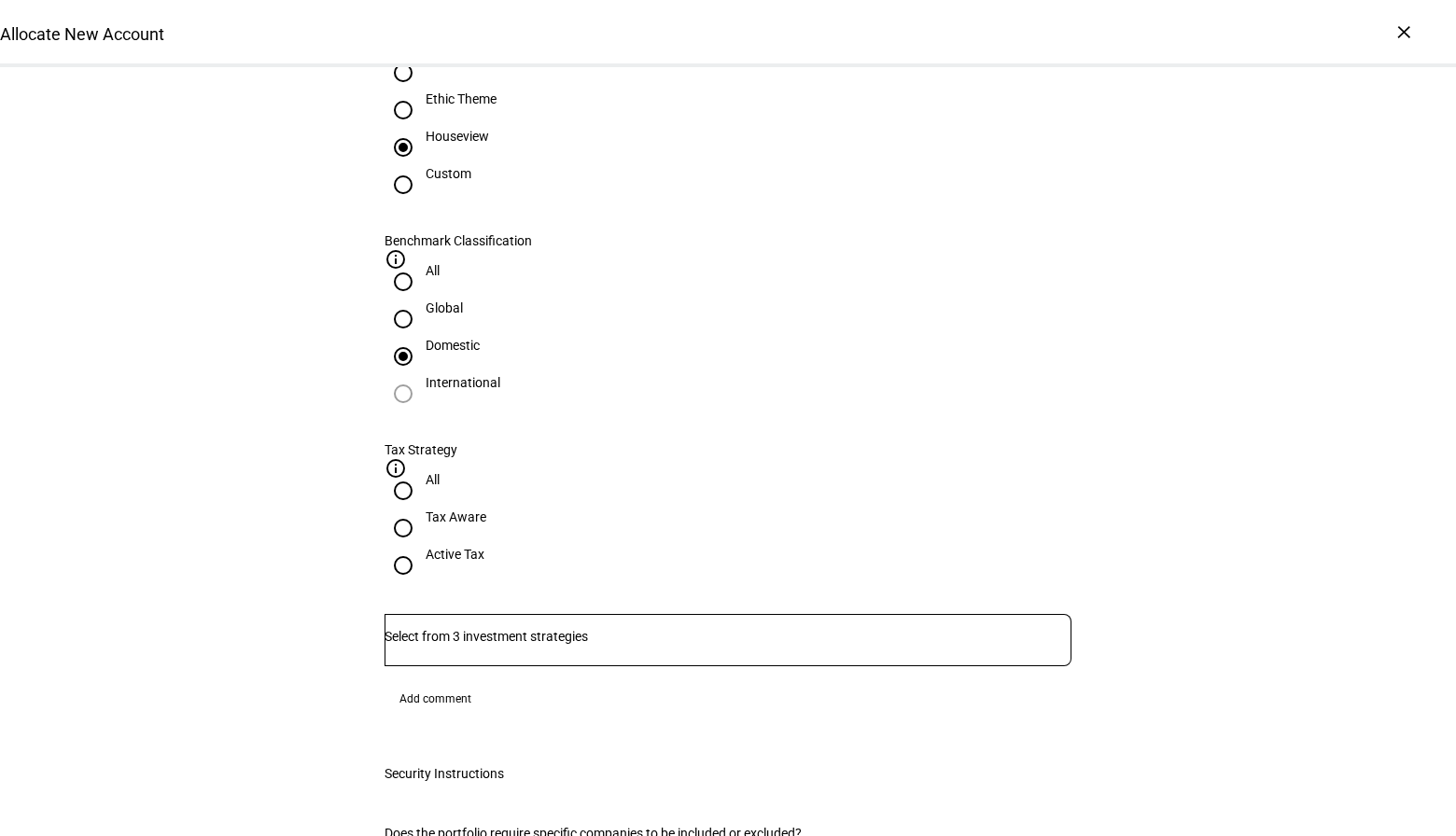
radio input "true"
click at [569, 629] on input "Number" at bounding box center [728, 636] width 687 height 15
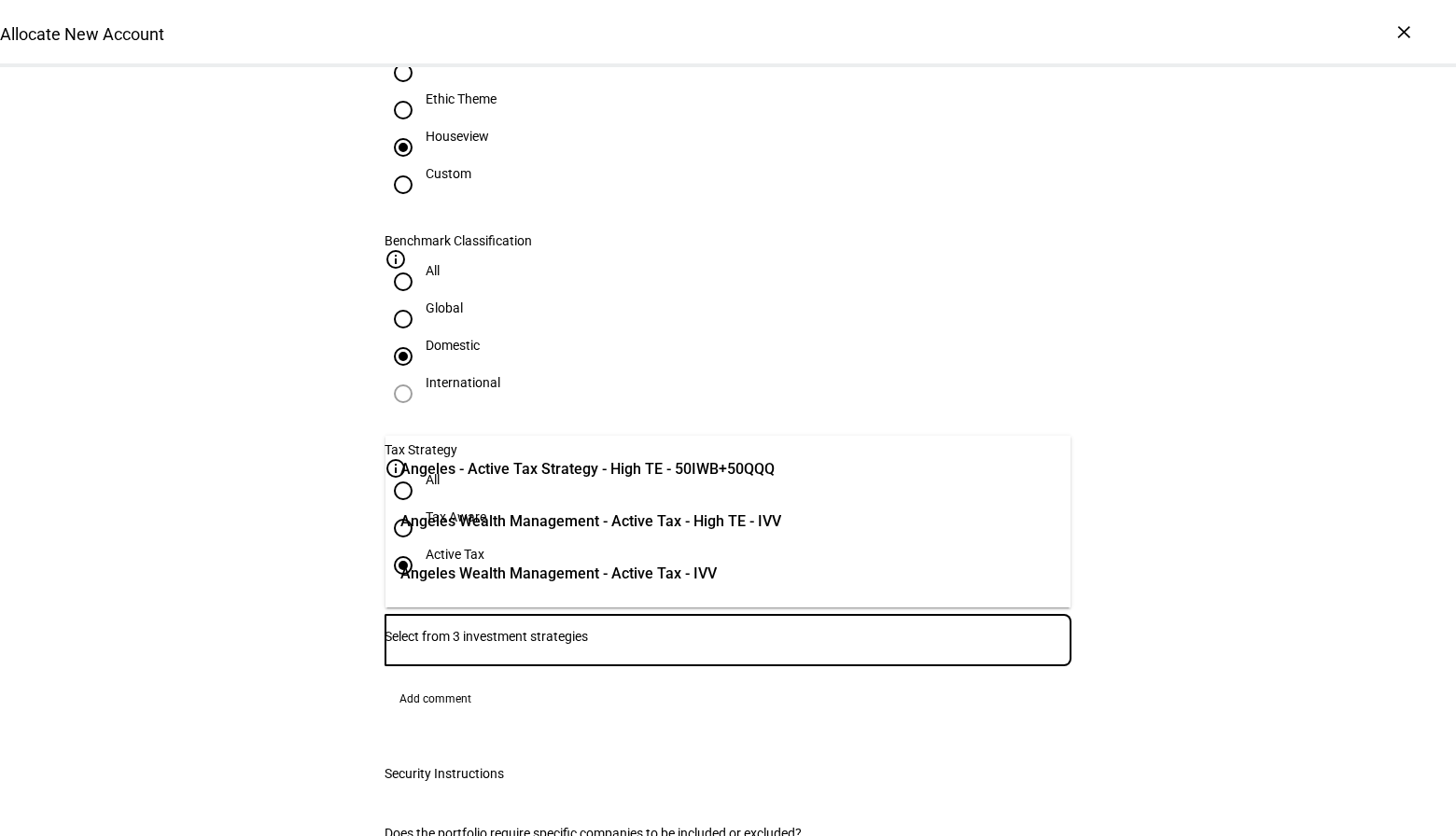
click at [717, 577] on span "Angeles Wealth Management - Active Tax - IVV" at bounding box center [558, 574] width 316 height 23
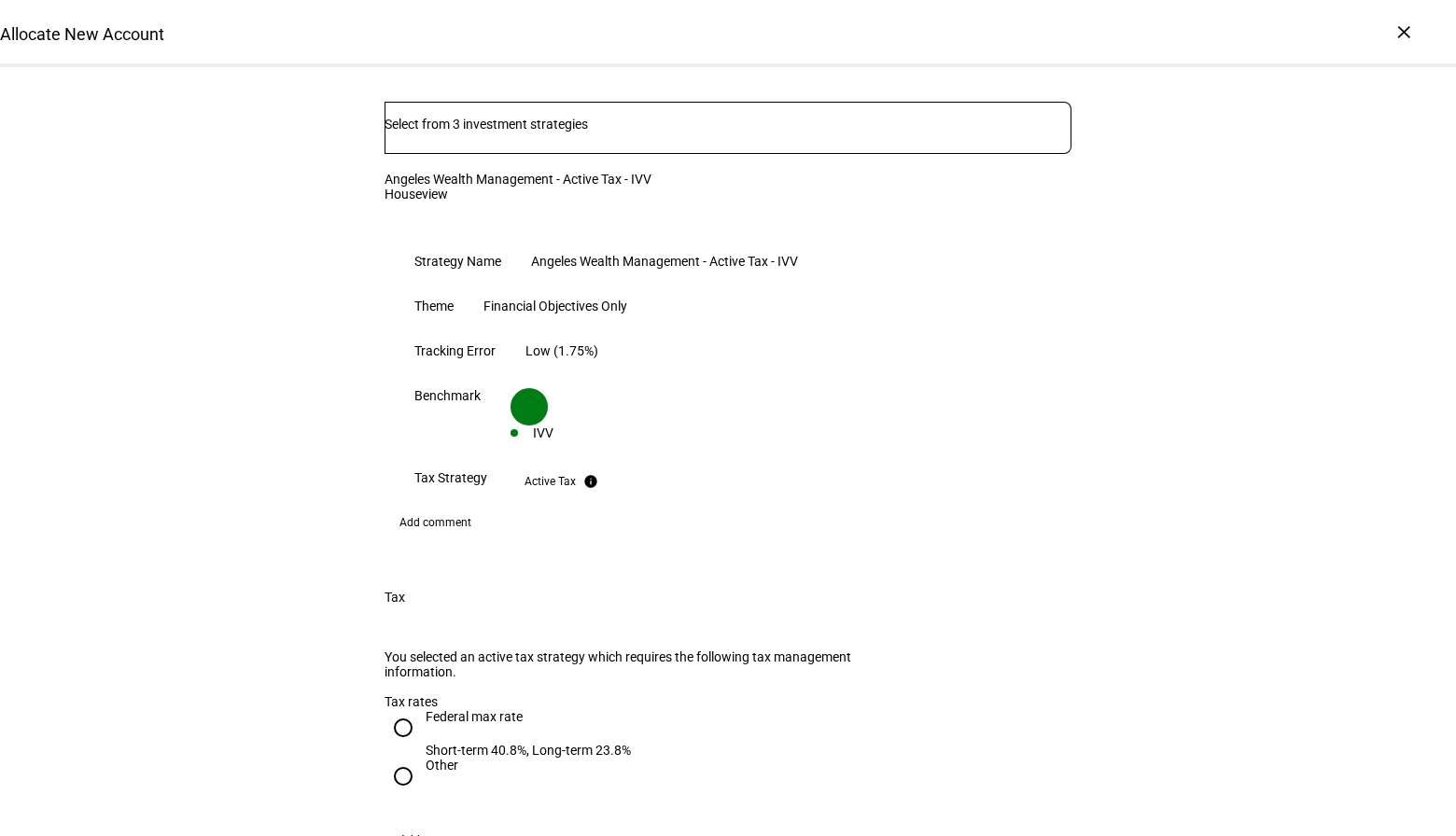
scroll to position [1394, 0]
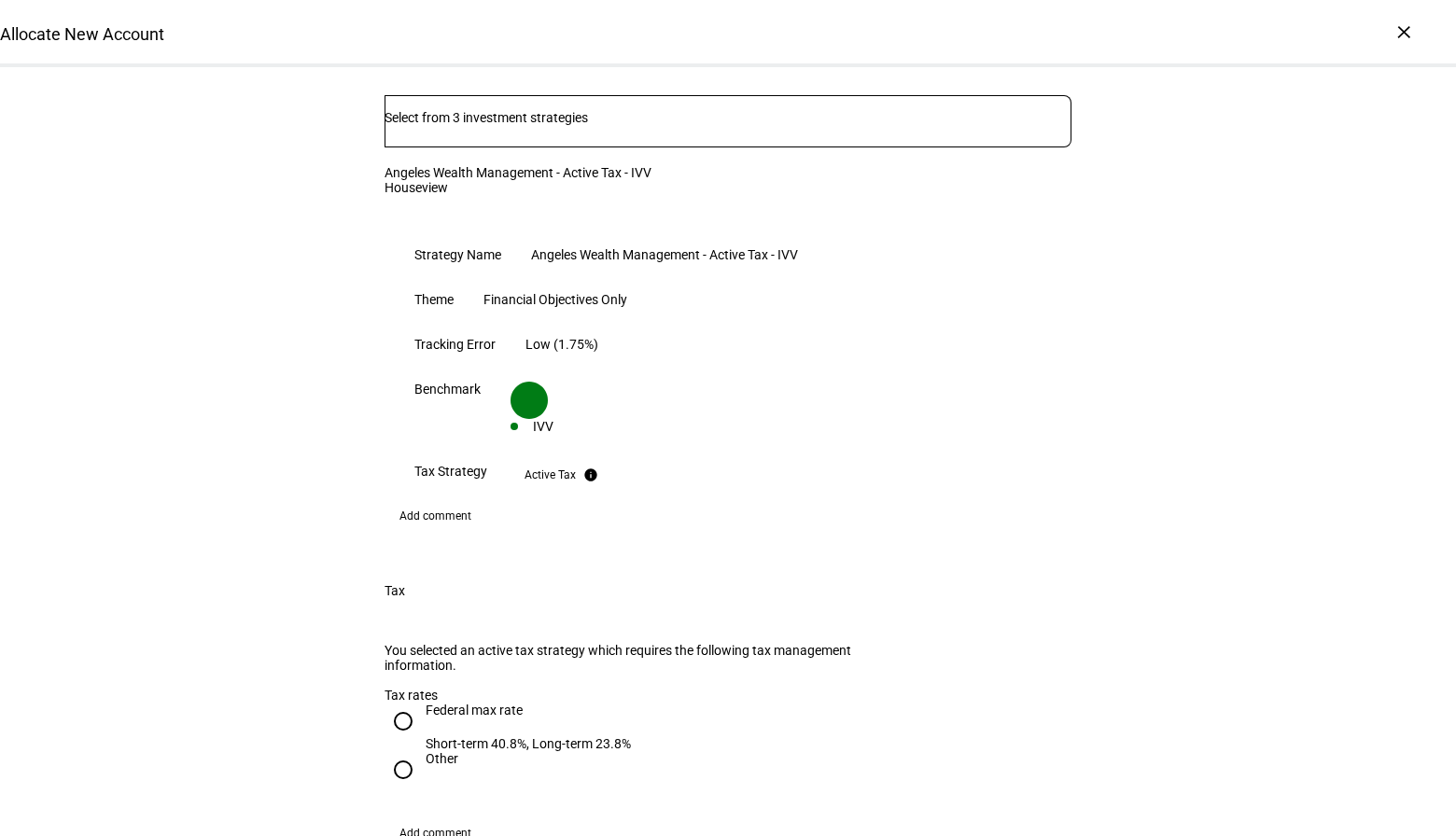
click at [435, 703] on div "Federal max rate" at bounding box center [528, 711] width 205 height 15
click at [422, 703] on input "Federal max rate Short-term 40.8%, Long-term 23.8%" at bounding box center [403, 721] width 37 height 37
radio input "true"
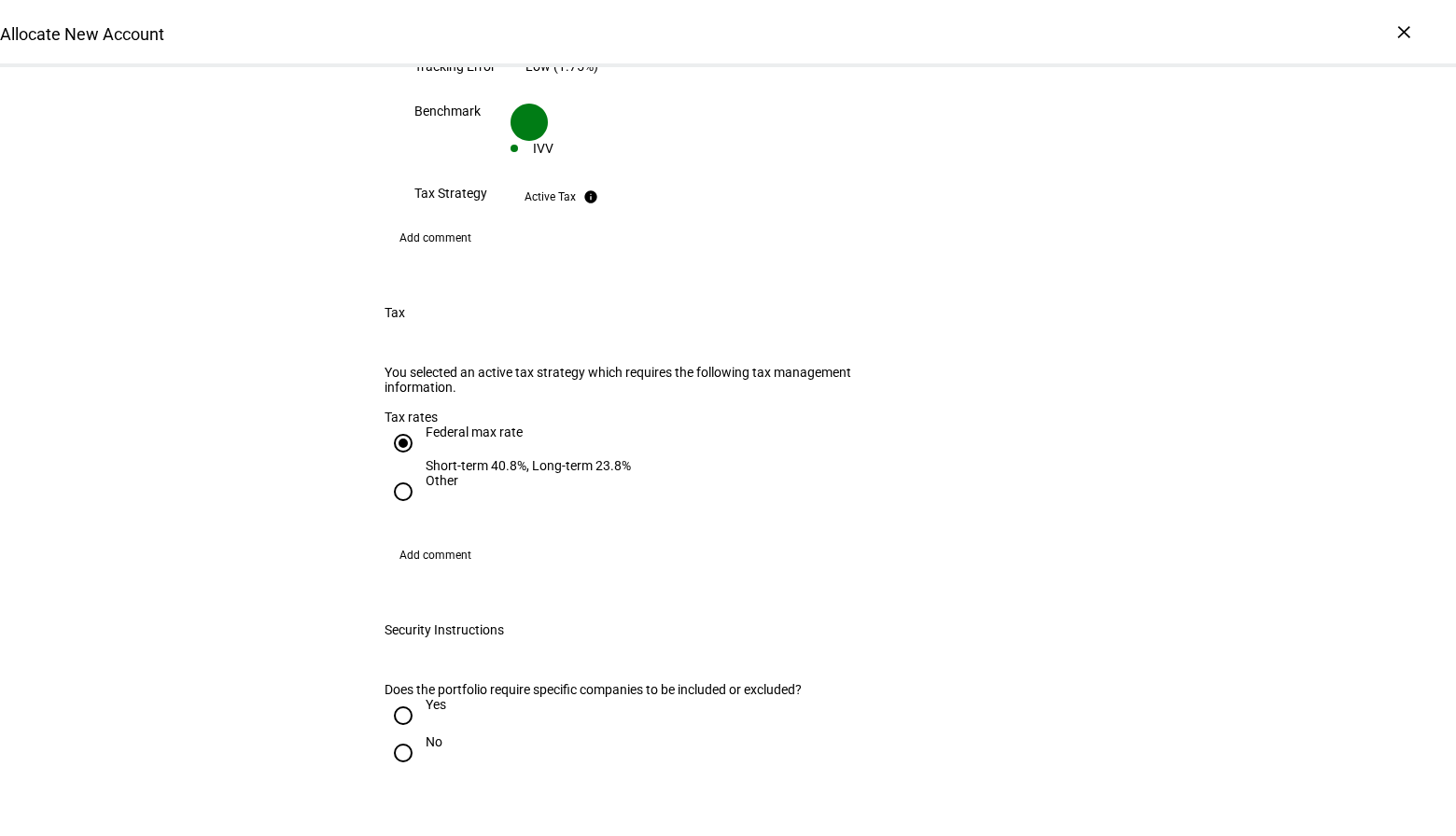
scroll to position [1724, 0]
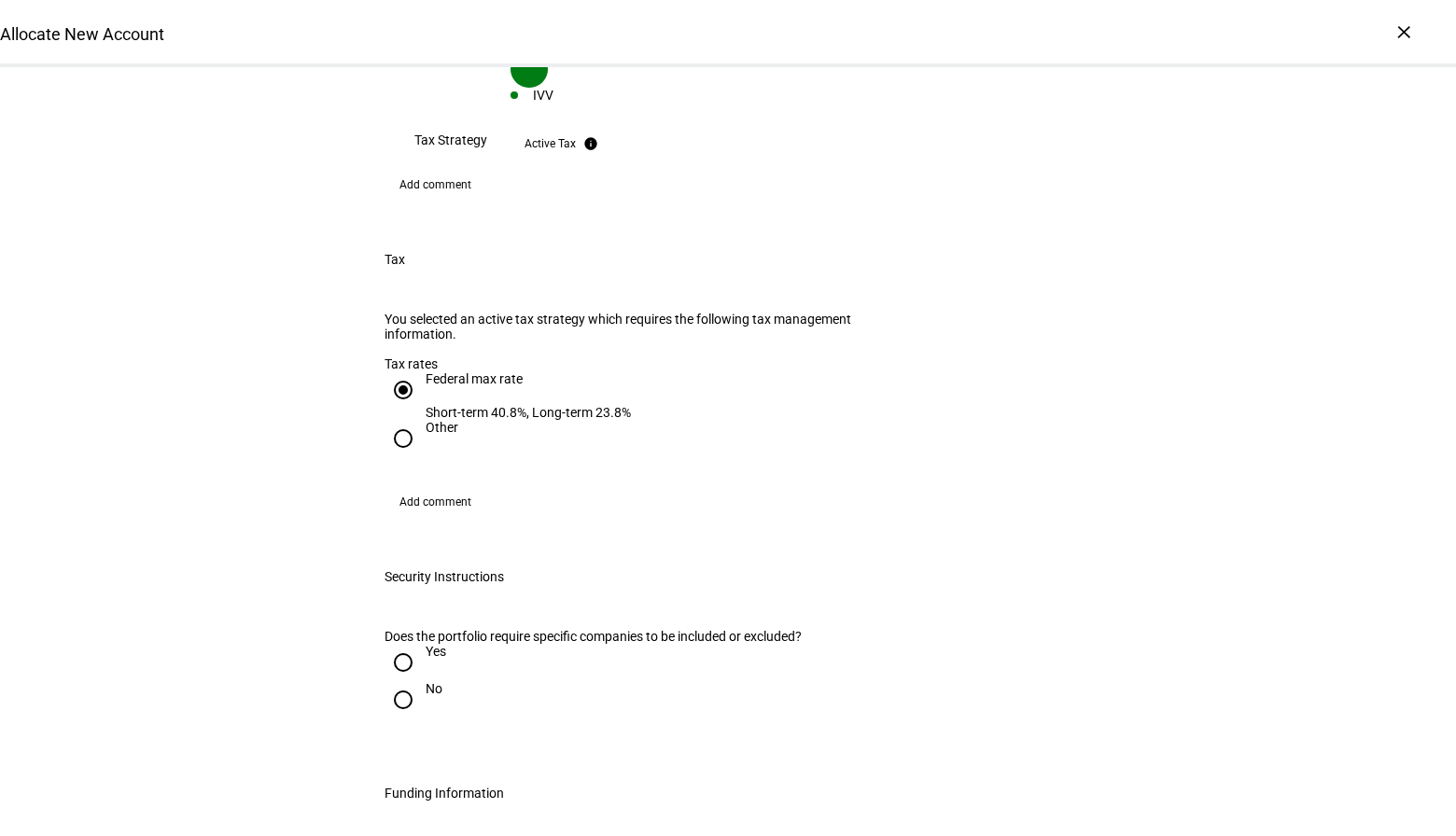
click at [421, 677] on div at bounding box center [403, 699] width 45 height 45
radio input "true"
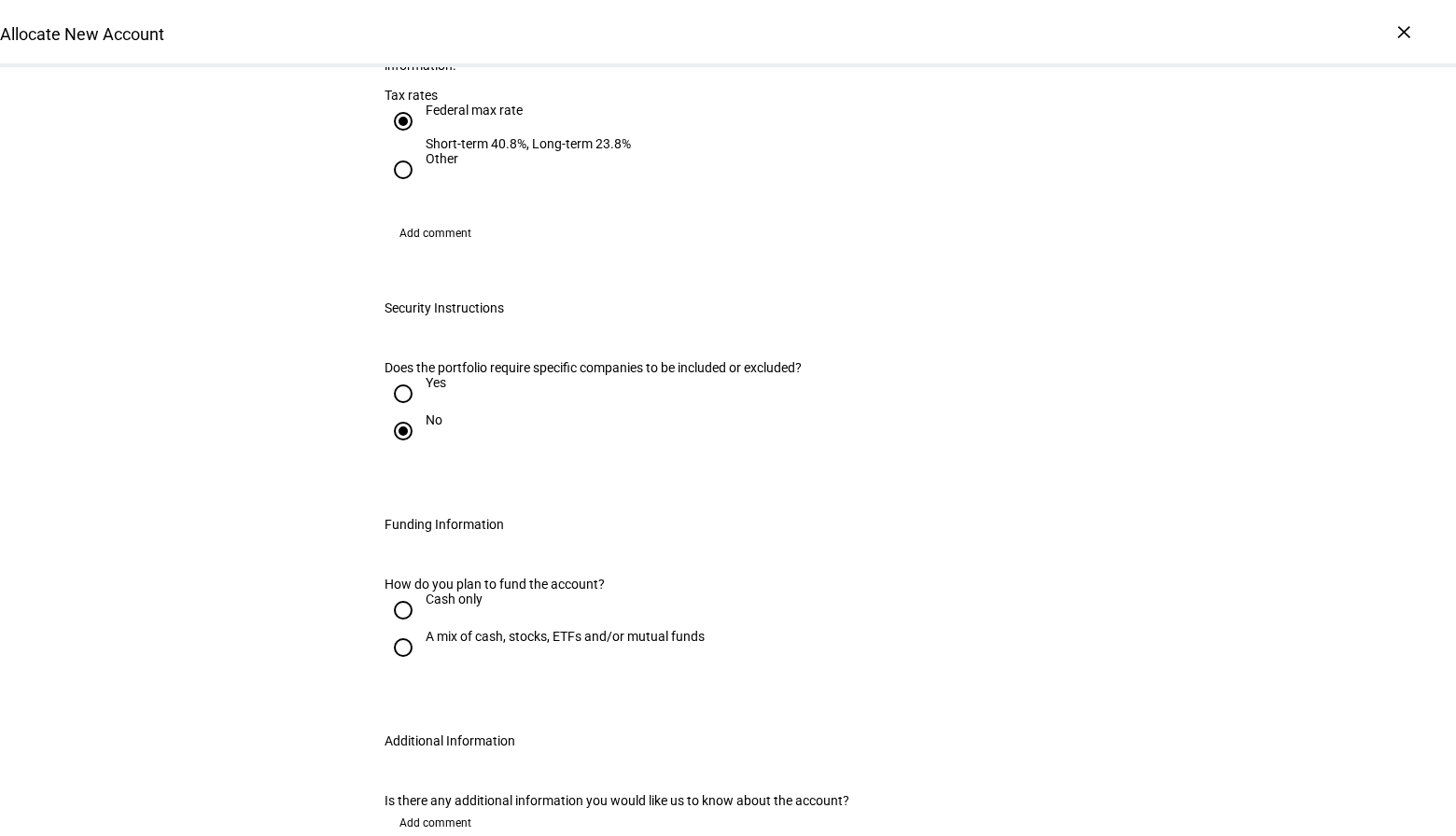
scroll to position [2041, 0]
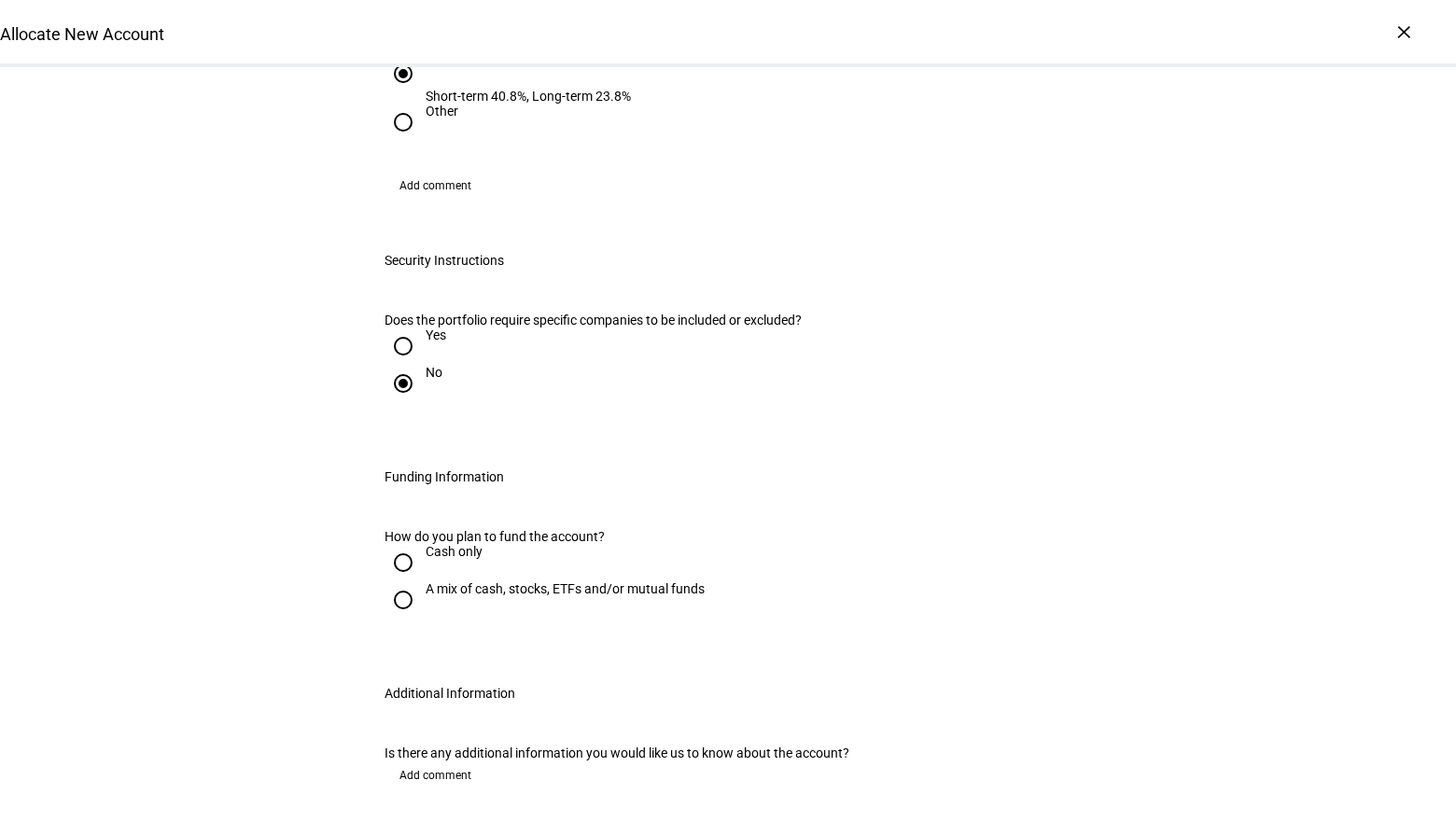
click at [458, 581] on div "A mix of cash, stocks, ETFs and/or mutual funds" at bounding box center [565, 589] width 279 height 15
click at [422, 581] on input "A mix of cash, stocks, ETFs and/or mutual funds" at bounding box center [403, 599] width 37 height 37
radio input "true"
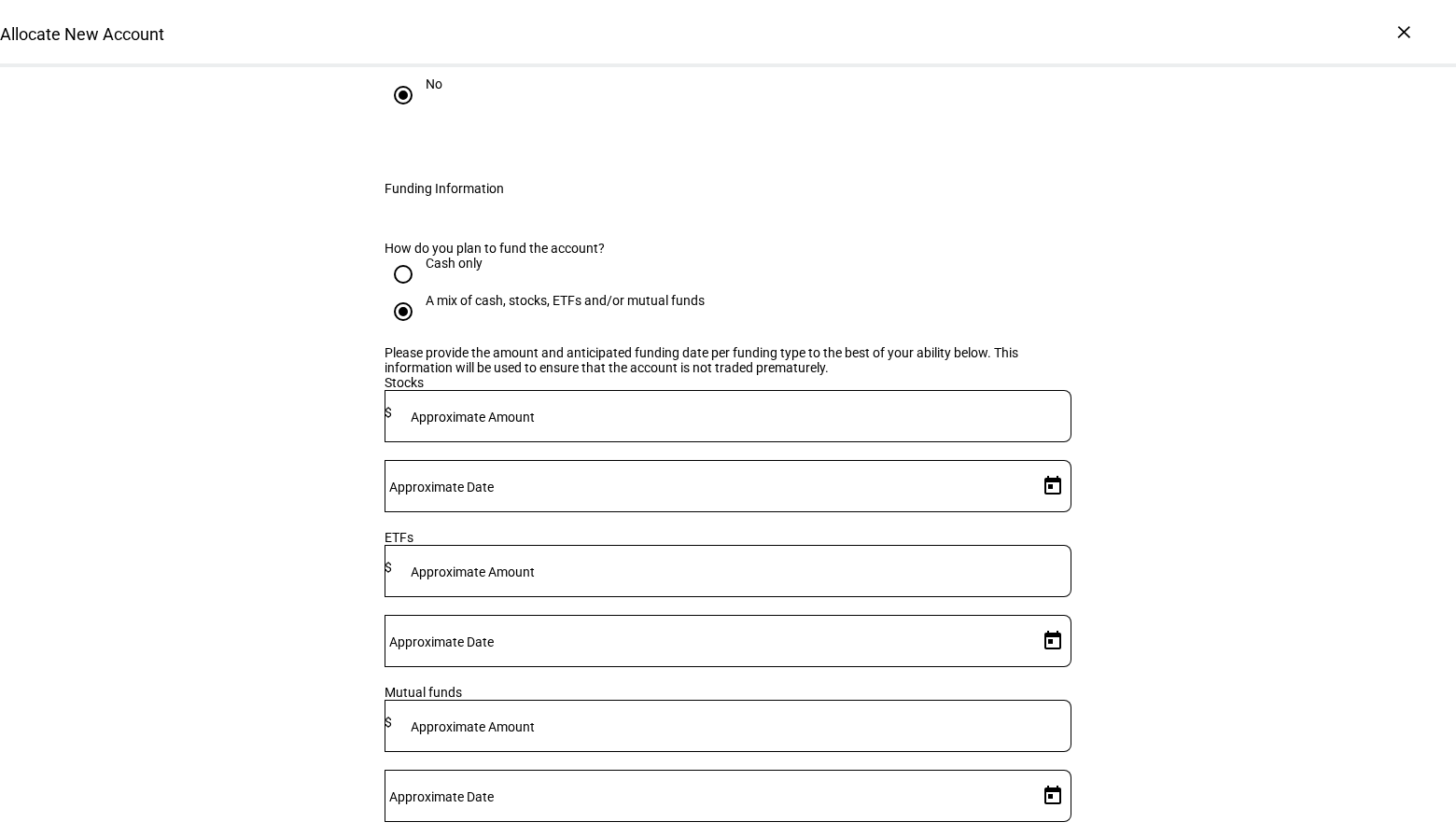
scroll to position [2400, 0]
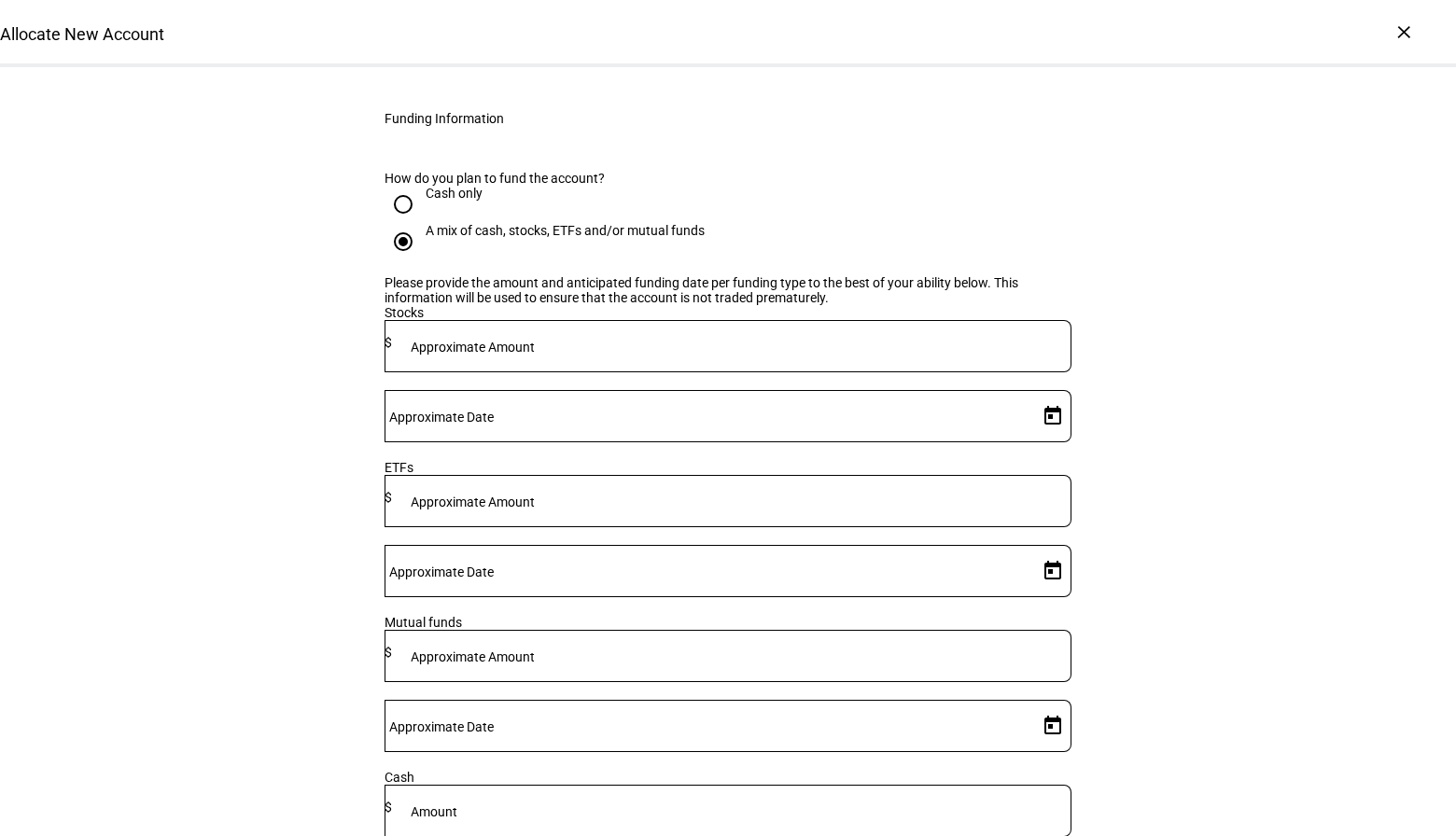
click at [716, 320] on div at bounding box center [732, 346] width 680 height 52
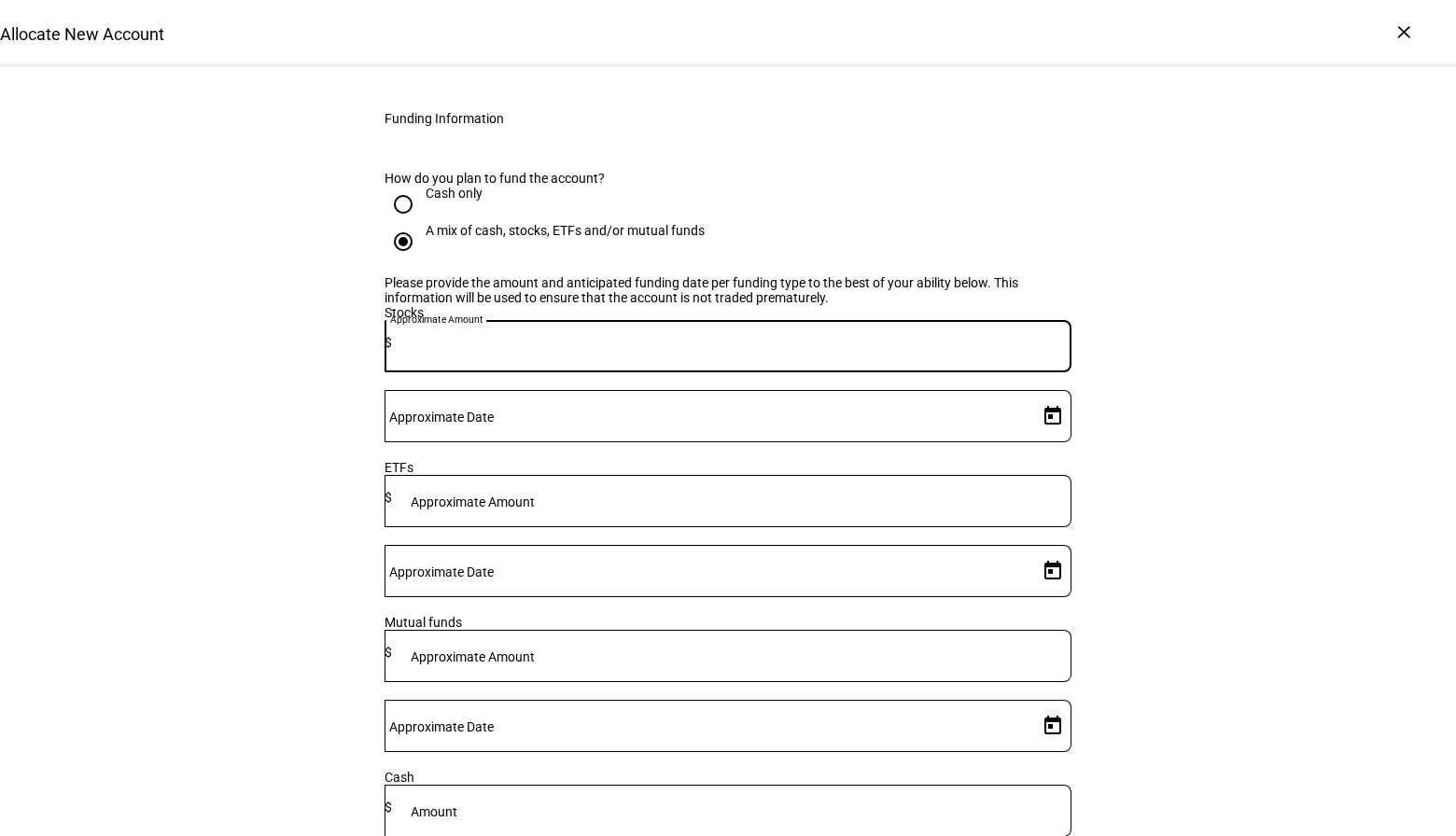
paste input "486,350"
type input "486,350"
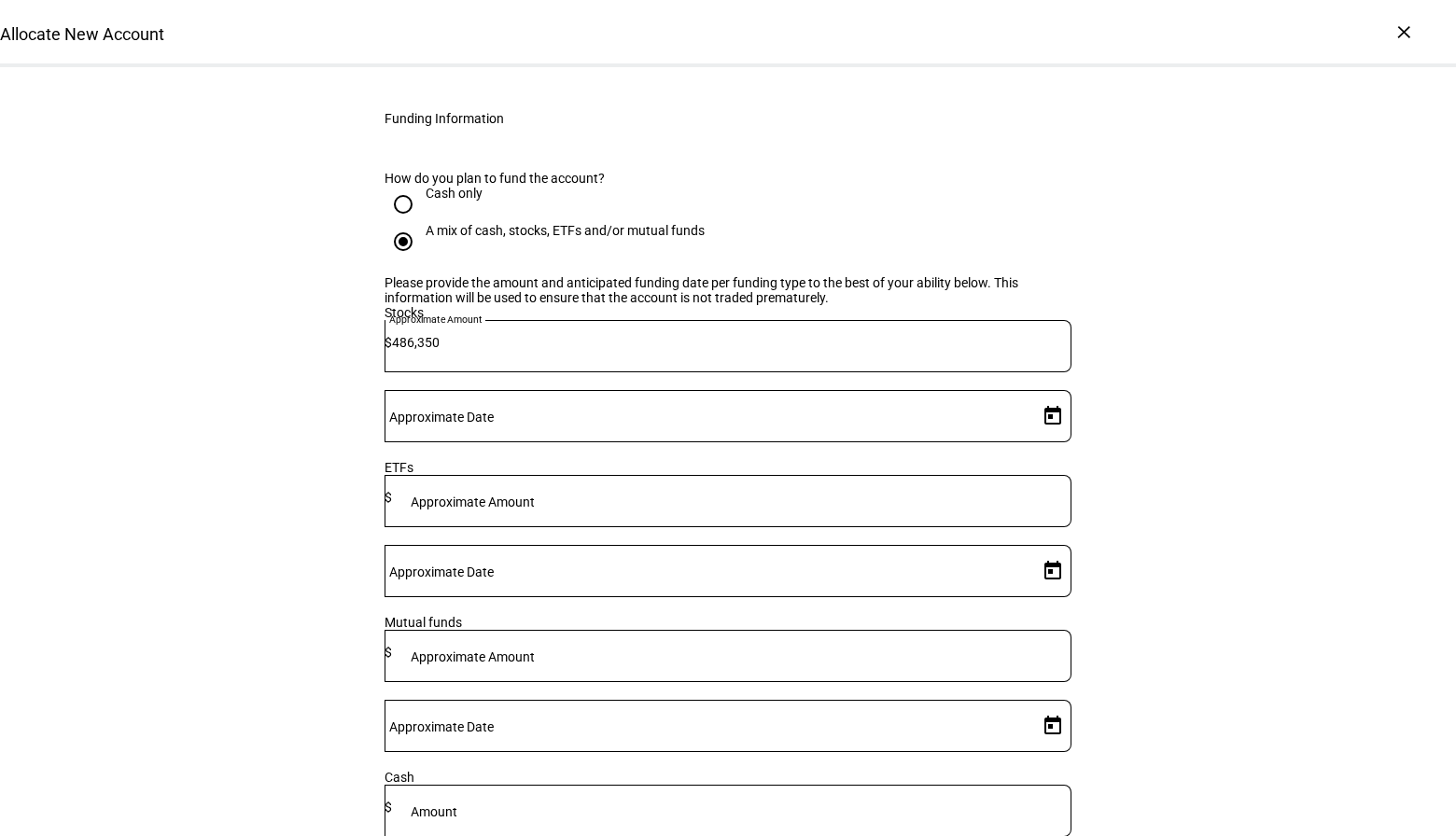
click at [494, 409] on mat-label "Approximate Date" at bounding box center [442, 417] width 105 height 15
click at [920, 405] on input "Approximate Date" at bounding box center [708, 412] width 646 height 15
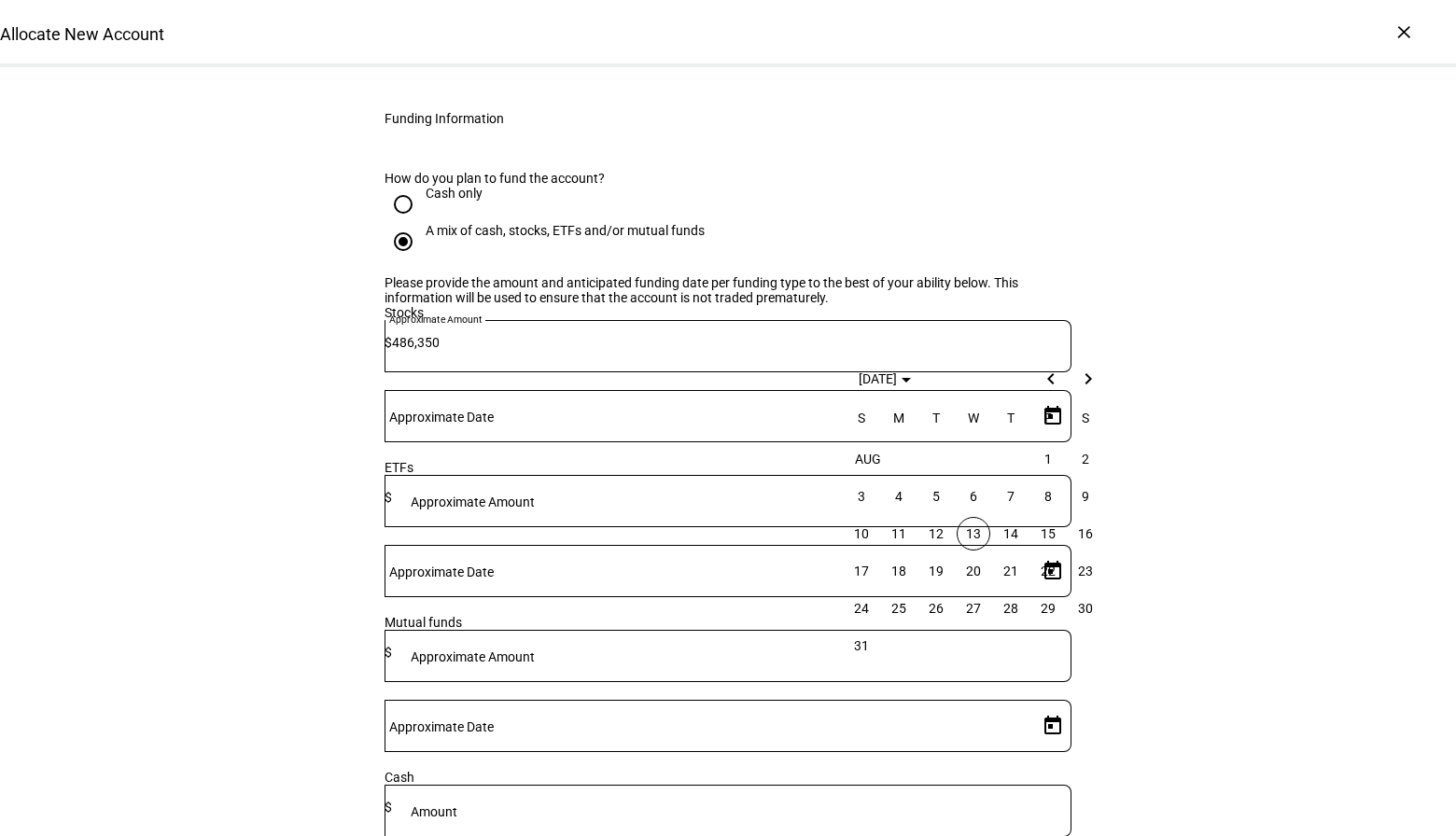
click at [977, 536] on span "13" at bounding box center [973, 533] width 33 height 33
type input "8/13/2025"
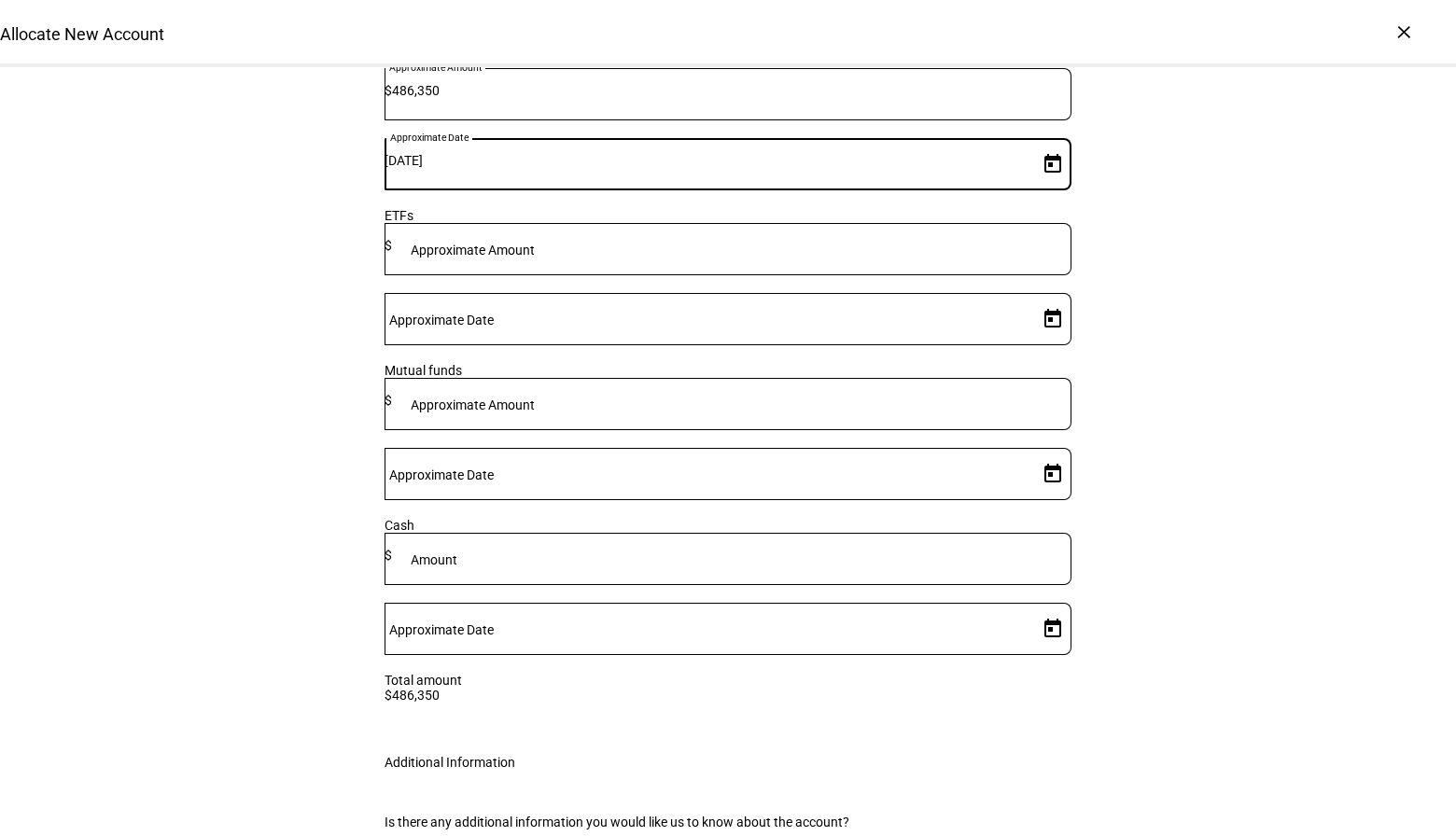
scroll to position [2784, 0]
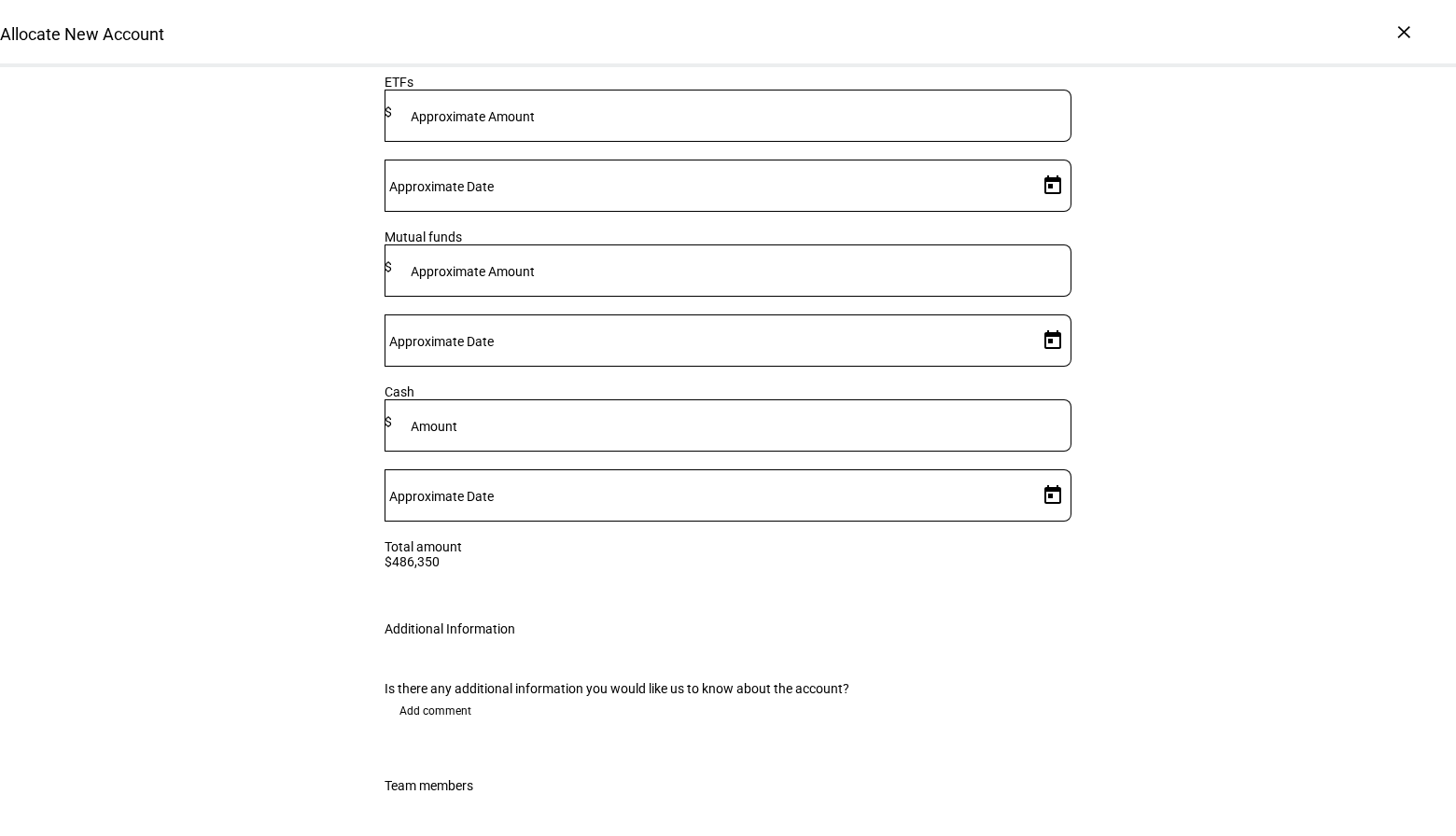
click at [424, 696] on span "Add comment" at bounding box center [435, 711] width 72 height 29
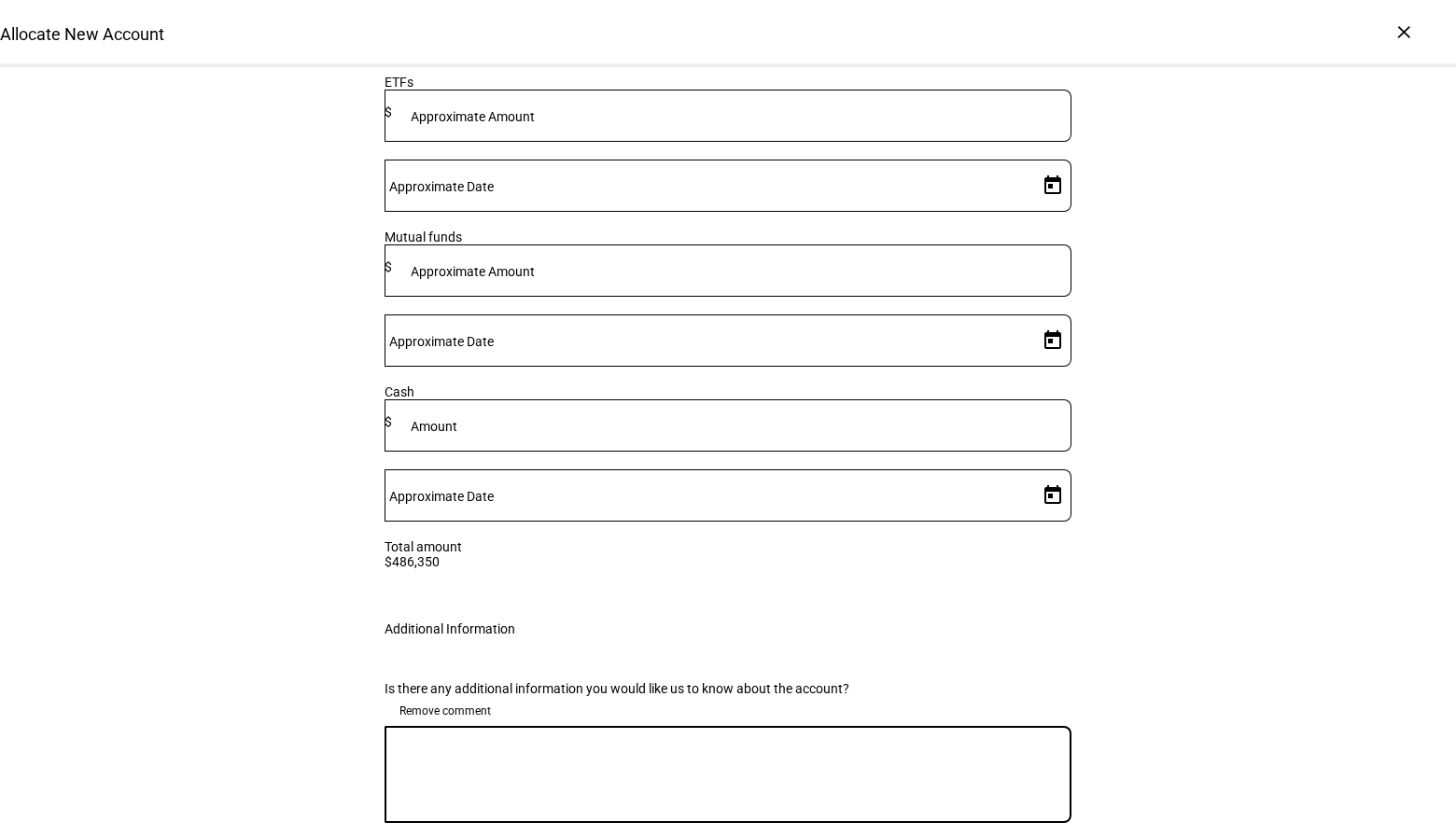
click at [673, 741] on textarea at bounding box center [728, 774] width 687 height 67
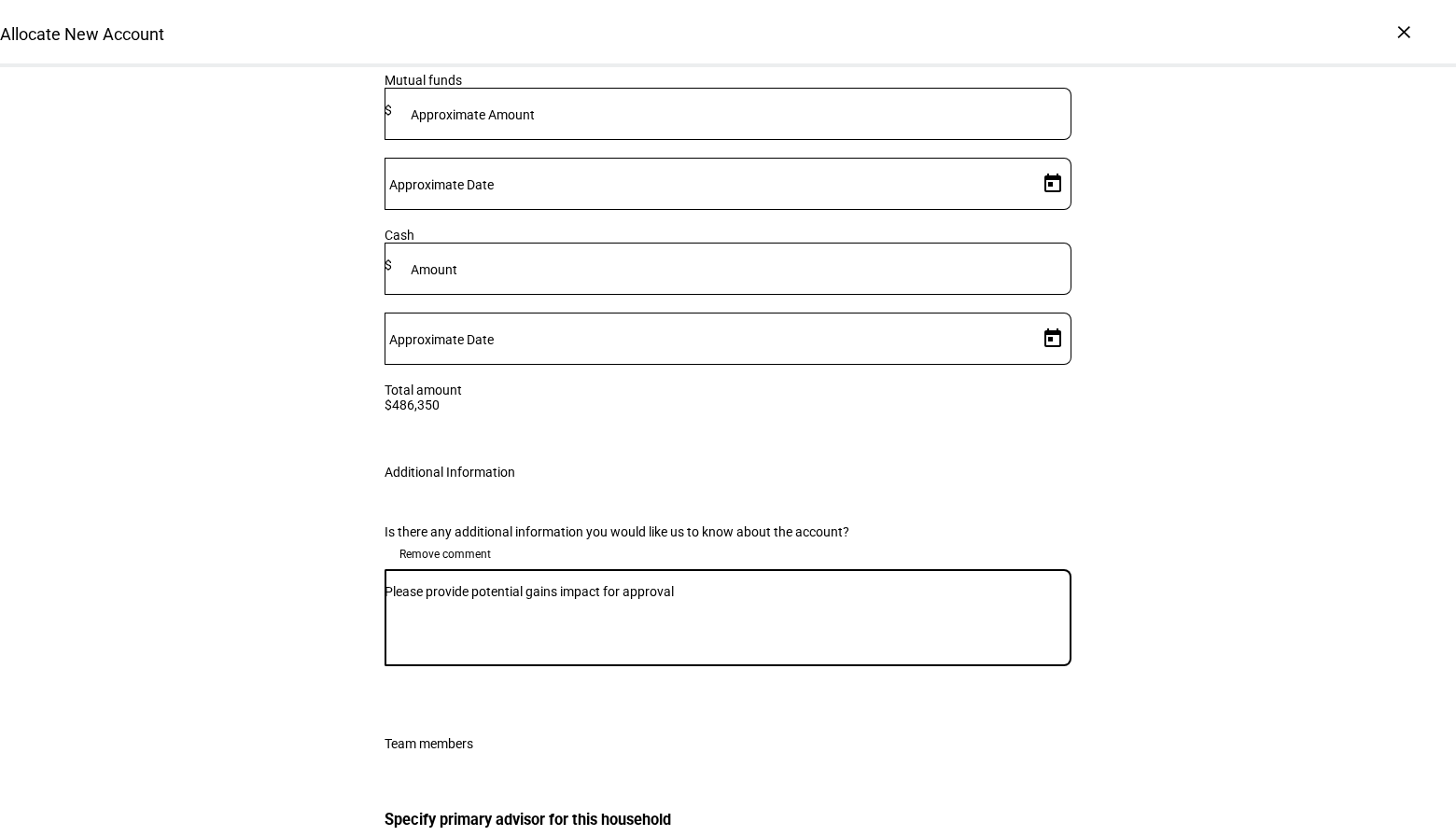
scroll to position [3004, 0]
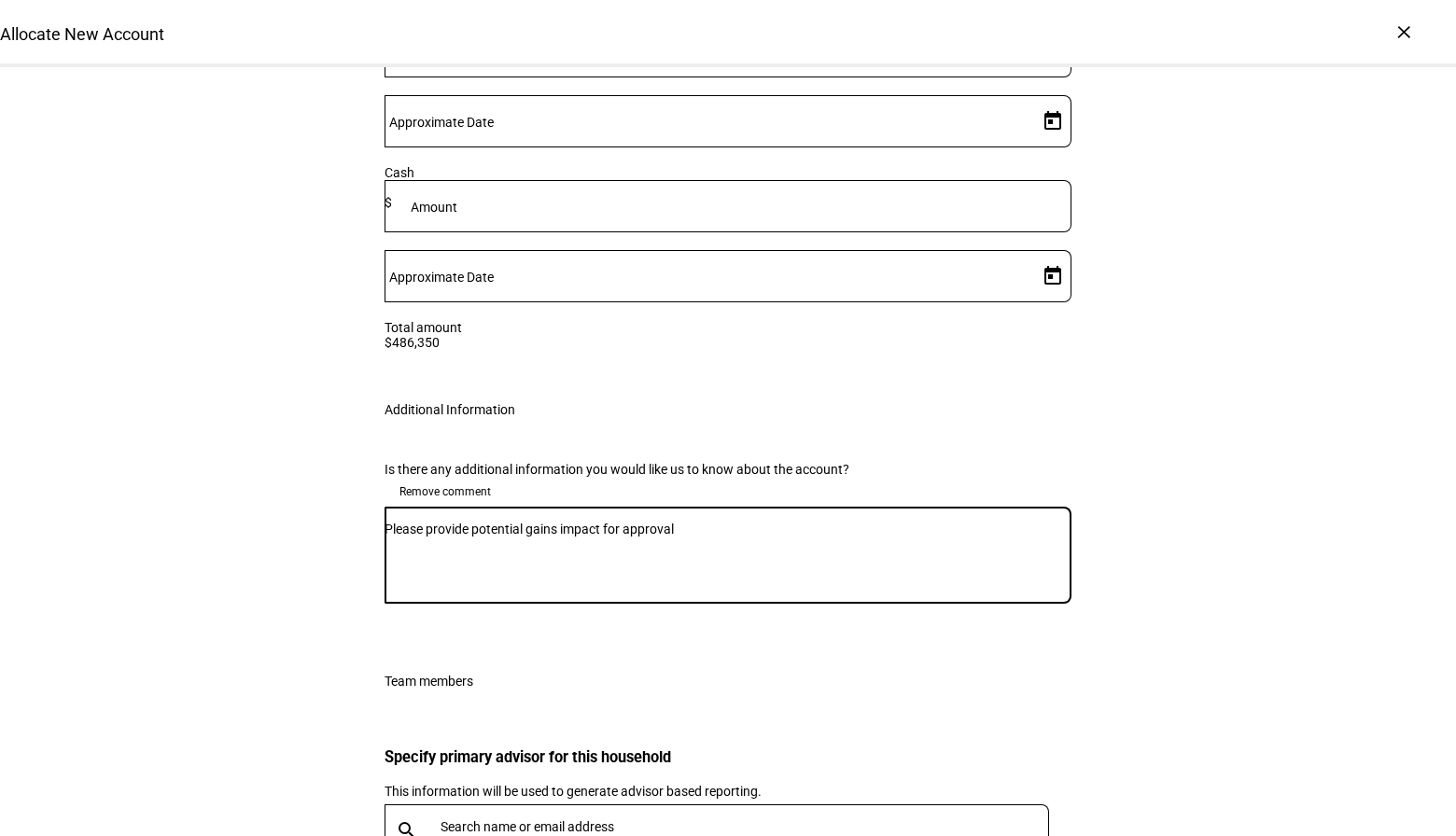
type textarea "Please provide potential gains impact for approval"
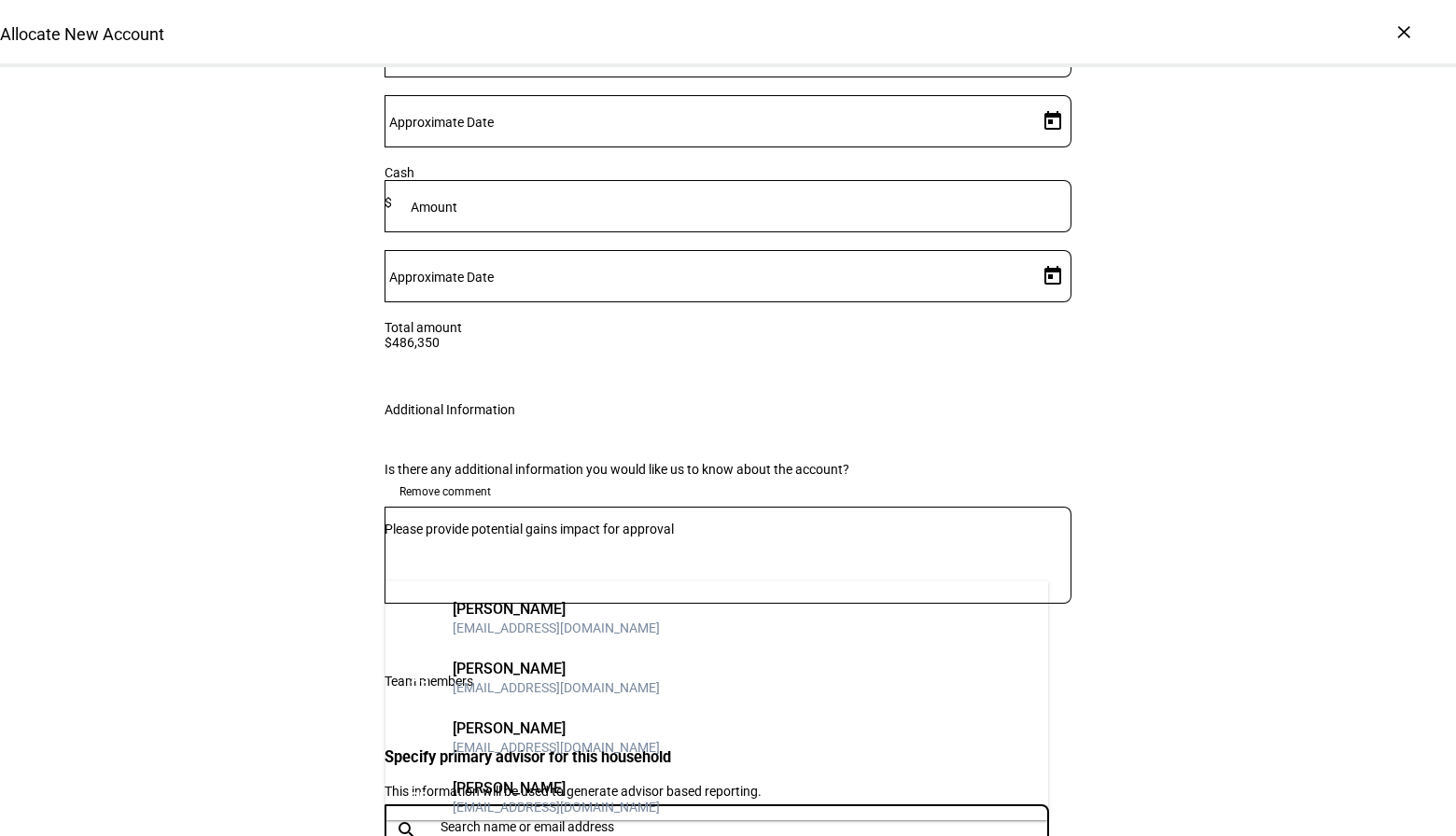
click at [667, 819] on input "text" at bounding box center [749, 826] width 616 height 15
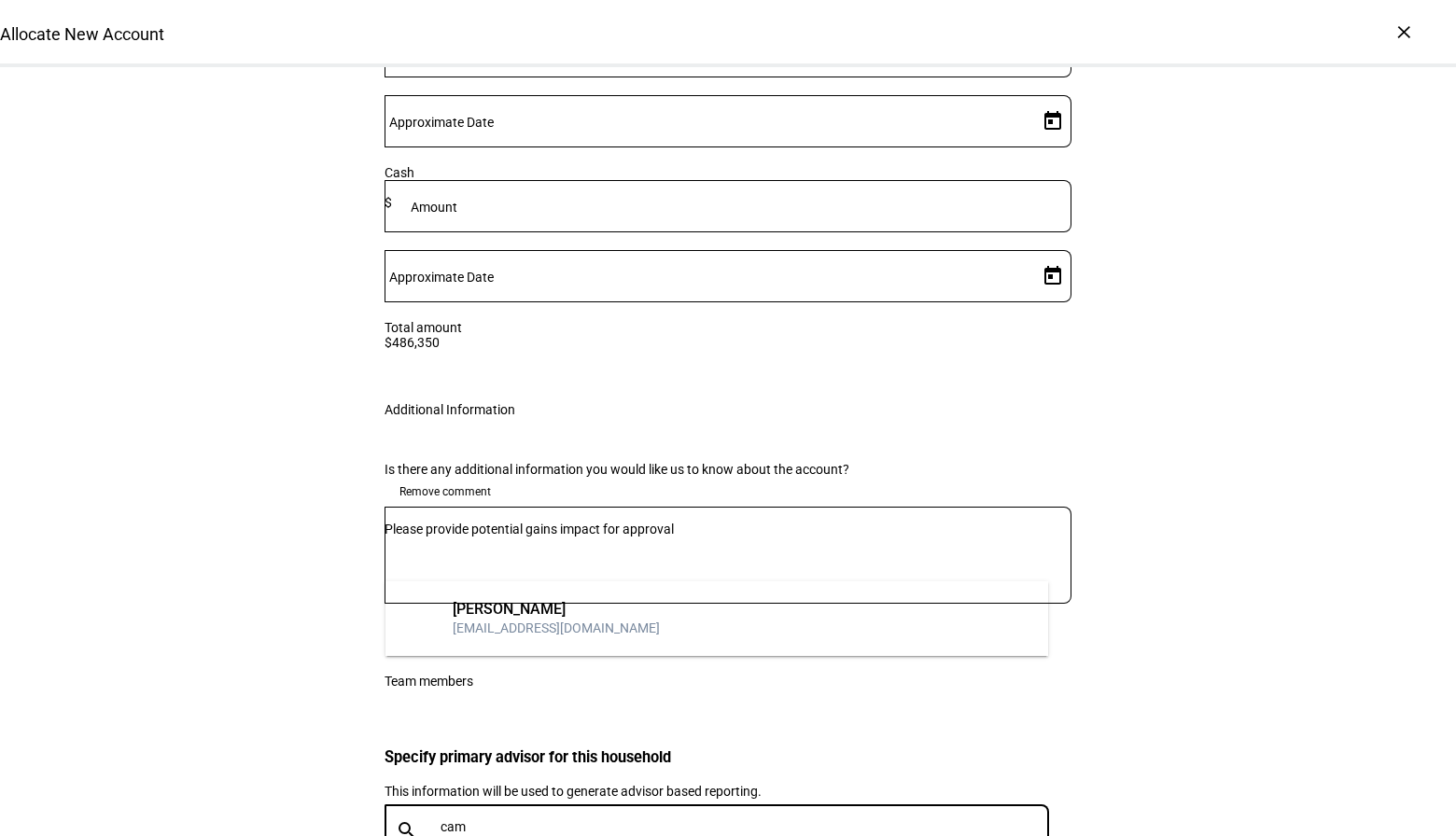
type input "cam"
click at [586, 606] on div "[PERSON_NAME]" at bounding box center [556, 610] width 207 height 19
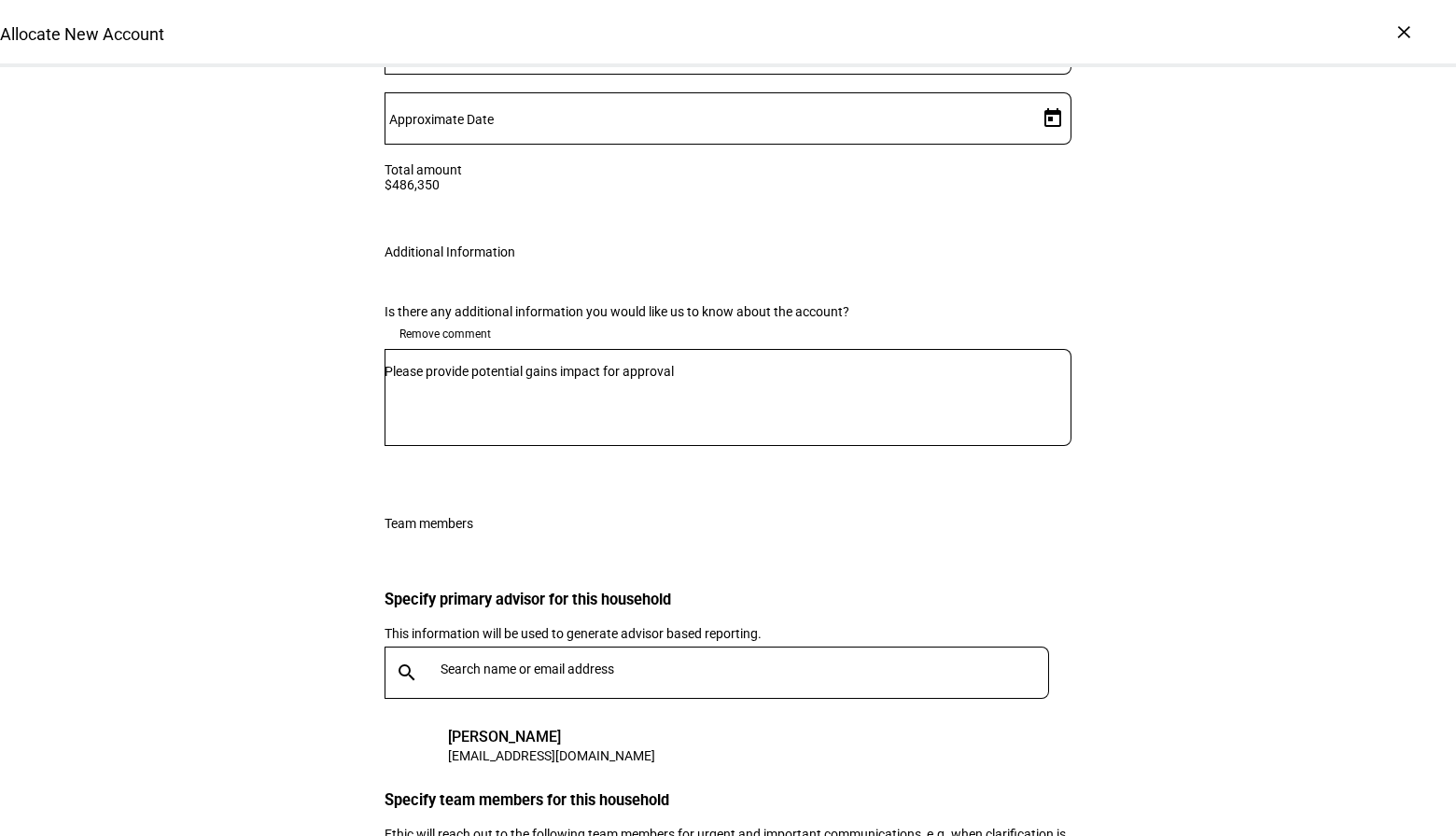
scroll to position [3176, 0]
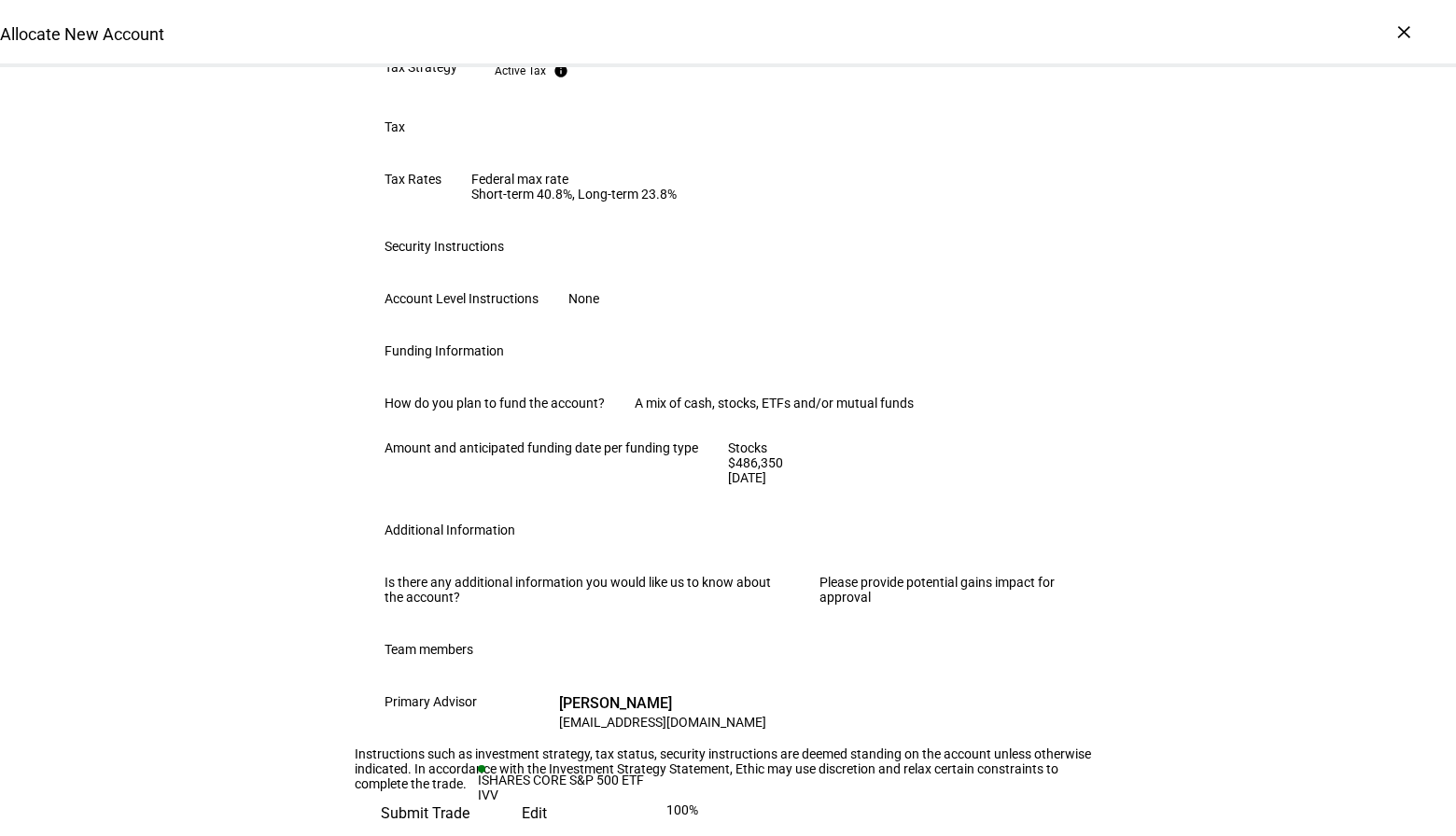
scroll to position [1077, 0]
click at [469, 791] on span "Submit Trade" at bounding box center [425, 813] width 88 height 45
